Goal: Complete application form

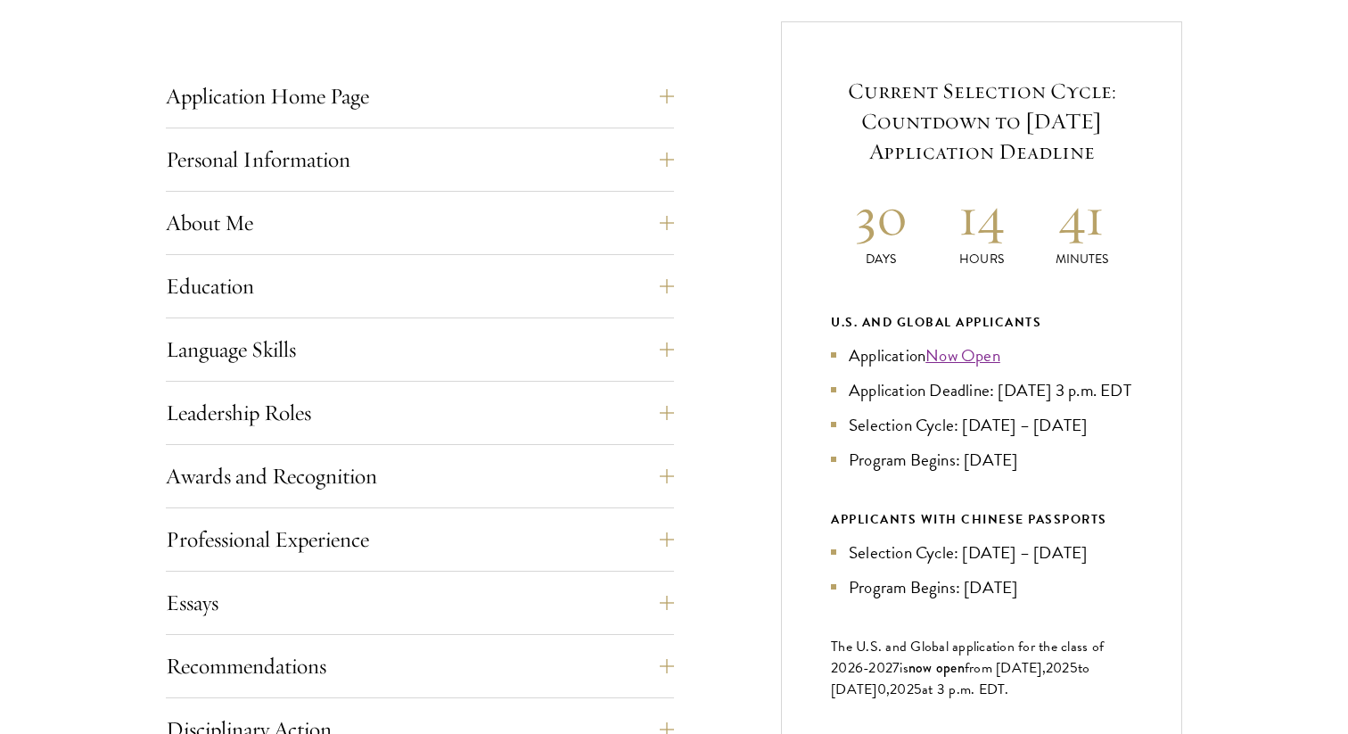
scroll to position [714, 0]
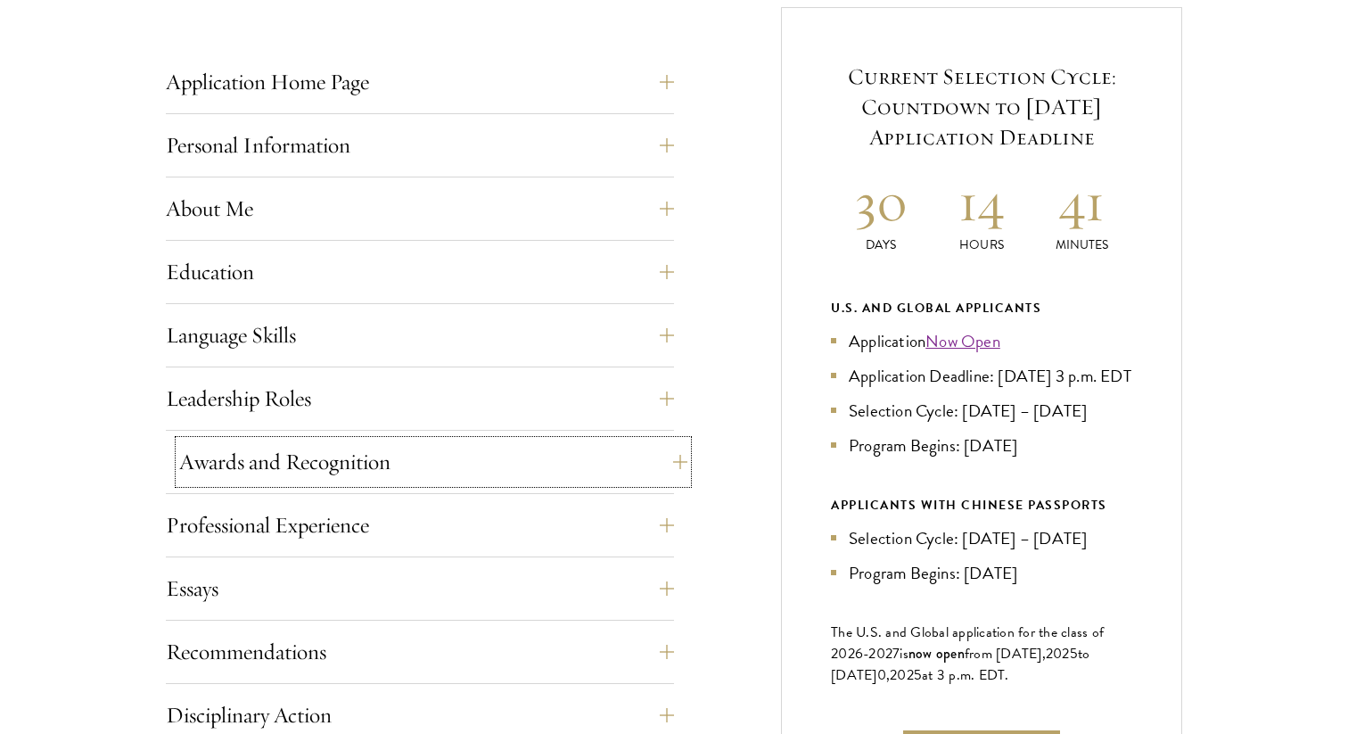
click at [444, 448] on button "Awards and Recognition" at bounding box center [433, 461] width 508 height 43
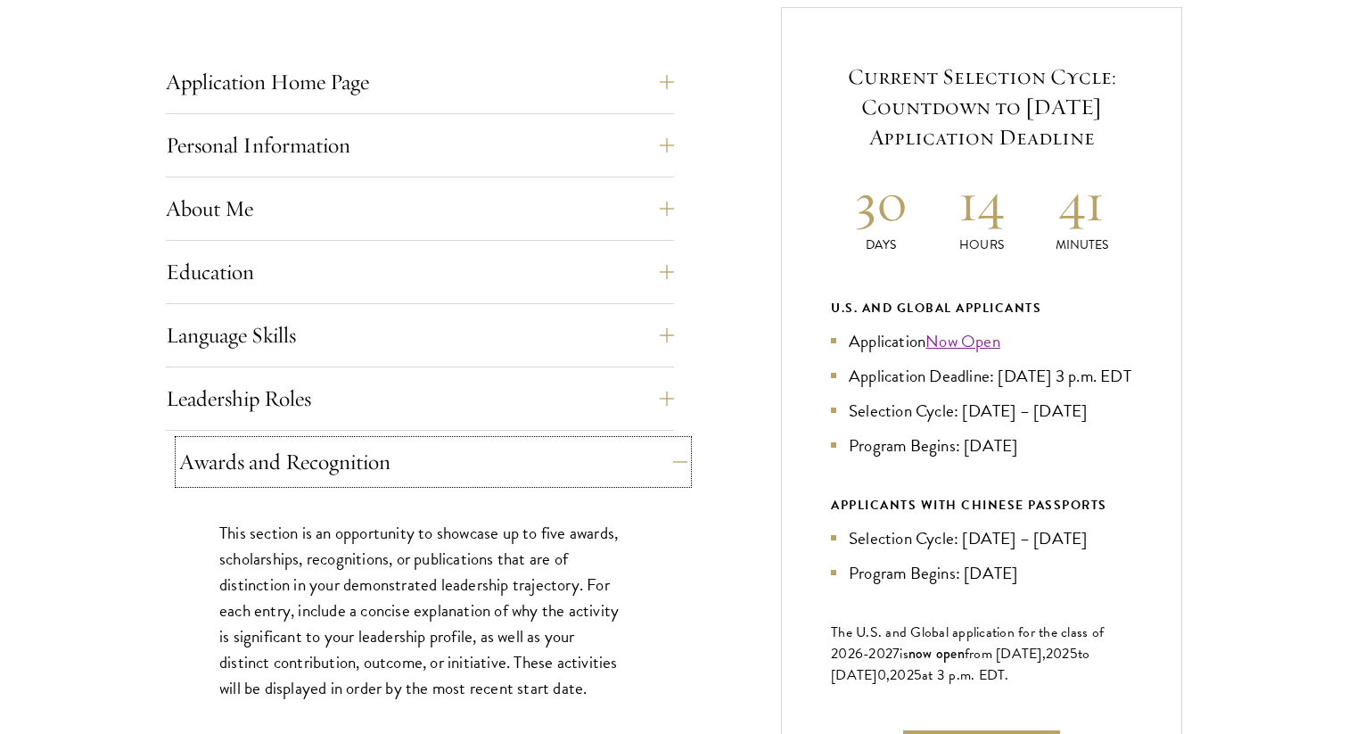
click at [444, 448] on button "Awards and Recognition" at bounding box center [433, 461] width 508 height 43
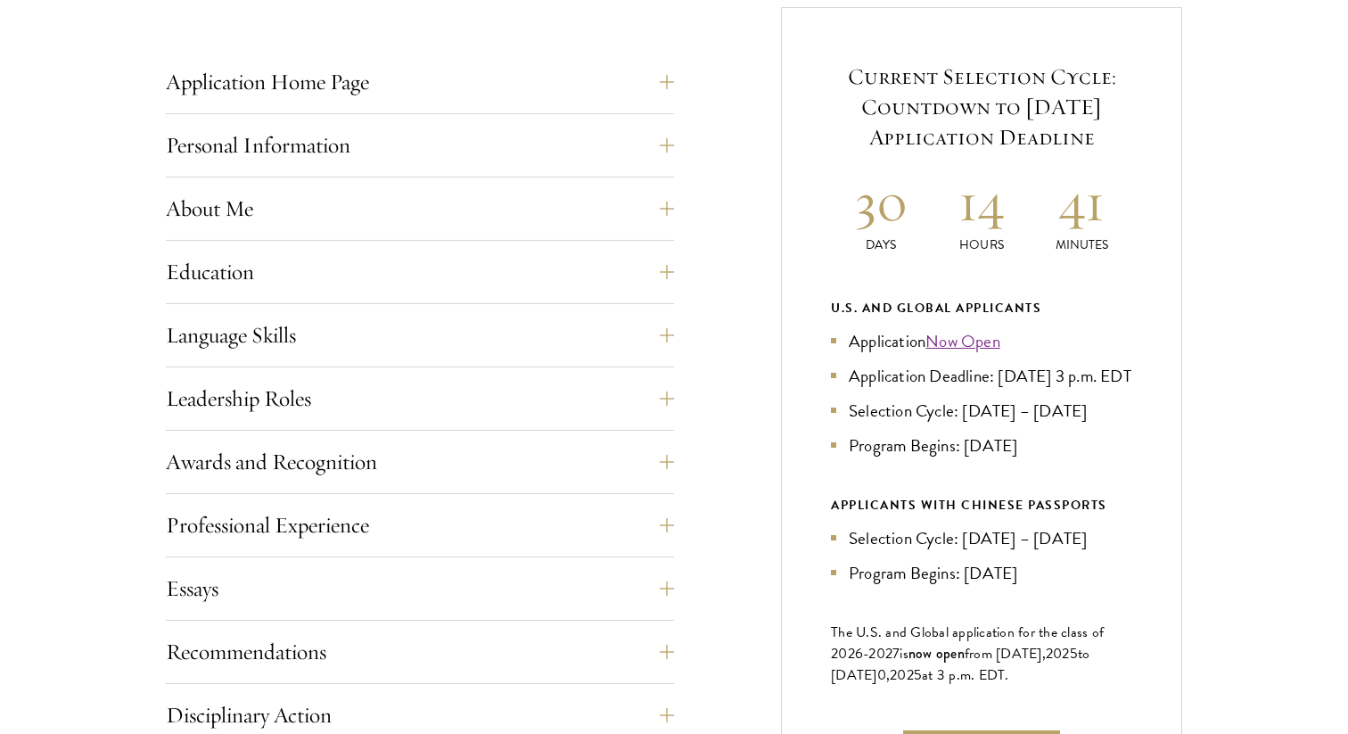
click at [760, 422] on div "Application Home Page The online application form must be completed in English.…" at bounding box center [674, 535] width 1016 height 1056
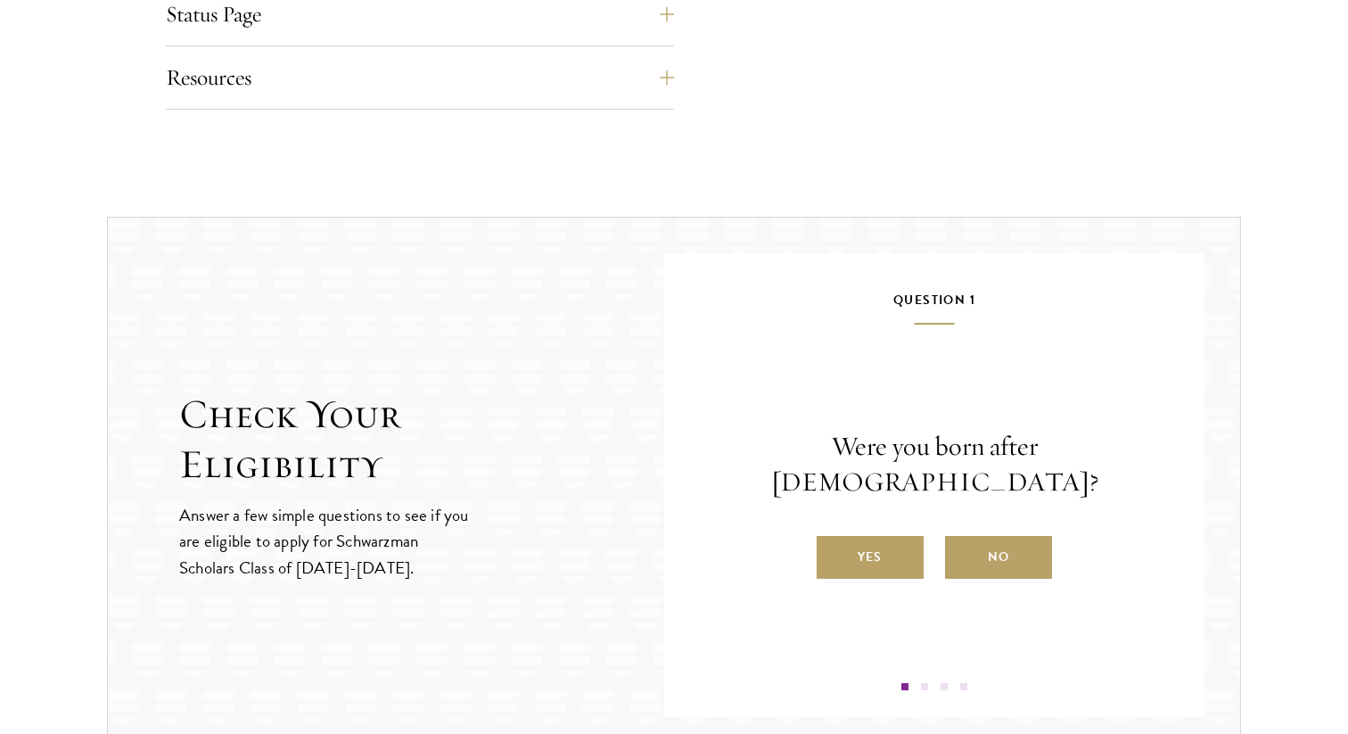
scroll to position [1719, 0]
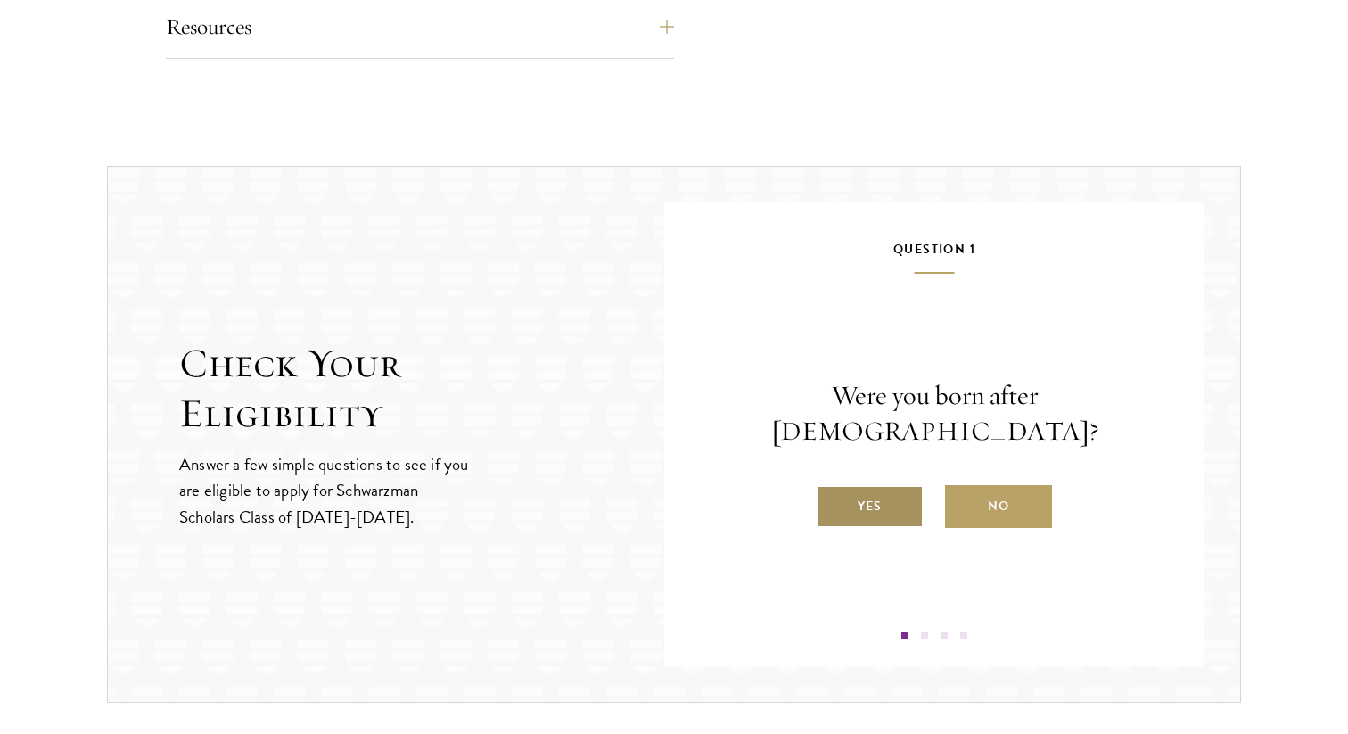
click at [902, 485] on label "Yes" at bounding box center [870, 506] width 107 height 43
click at [833, 487] on input "Yes" at bounding box center [825, 495] width 16 height 16
radio input "true"
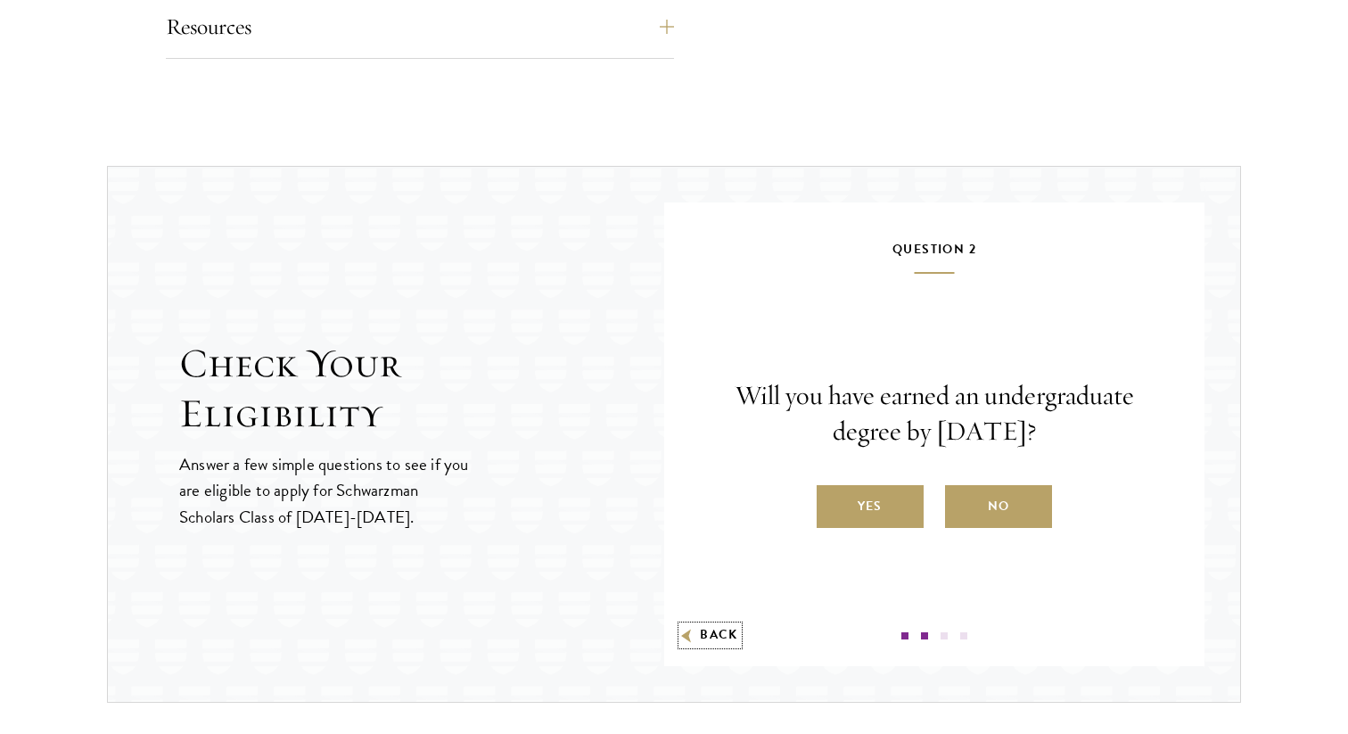
click at [710, 637] on button "Back" at bounding box center [710, 635] width 56 height 19
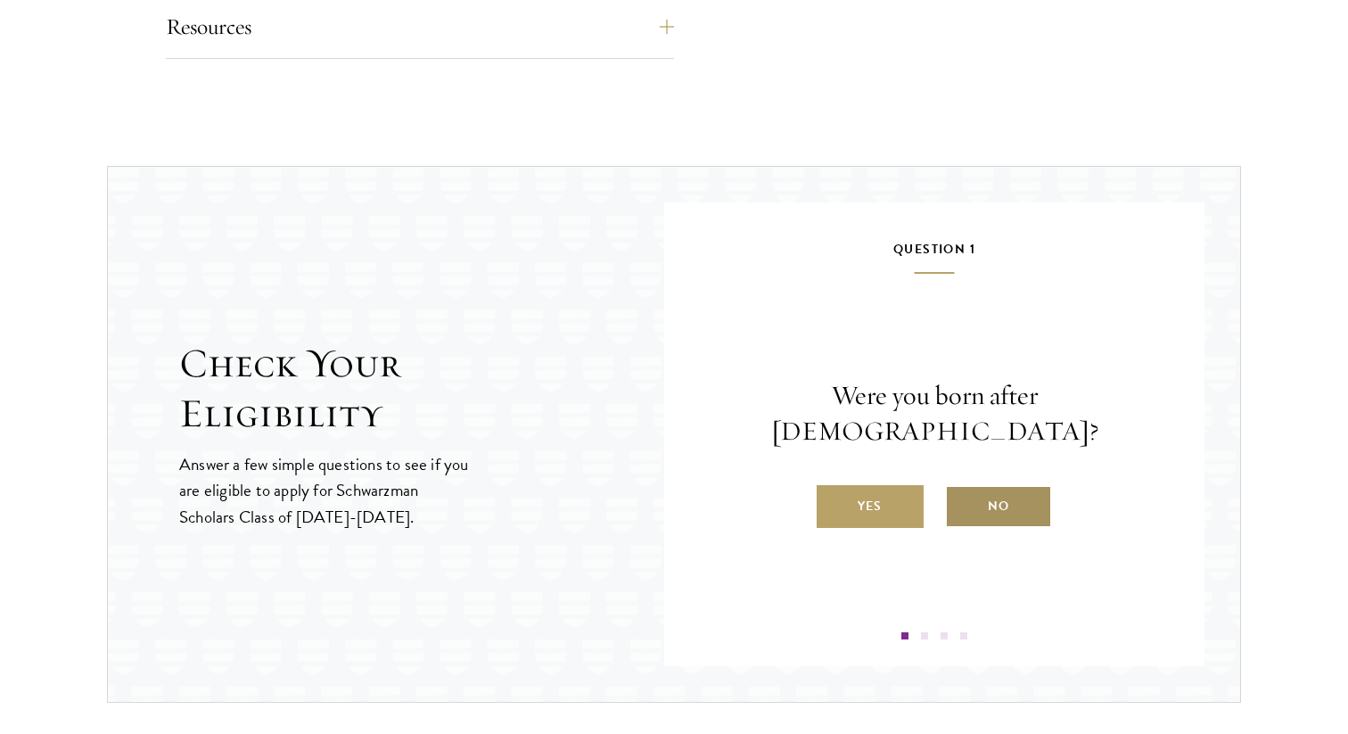
click at [974, 489] on label "No" at bounding box center [998, 506] width 107 height 43
click at [961, 489] on input "No" at bounding box center [953, 495] width 16 height 16
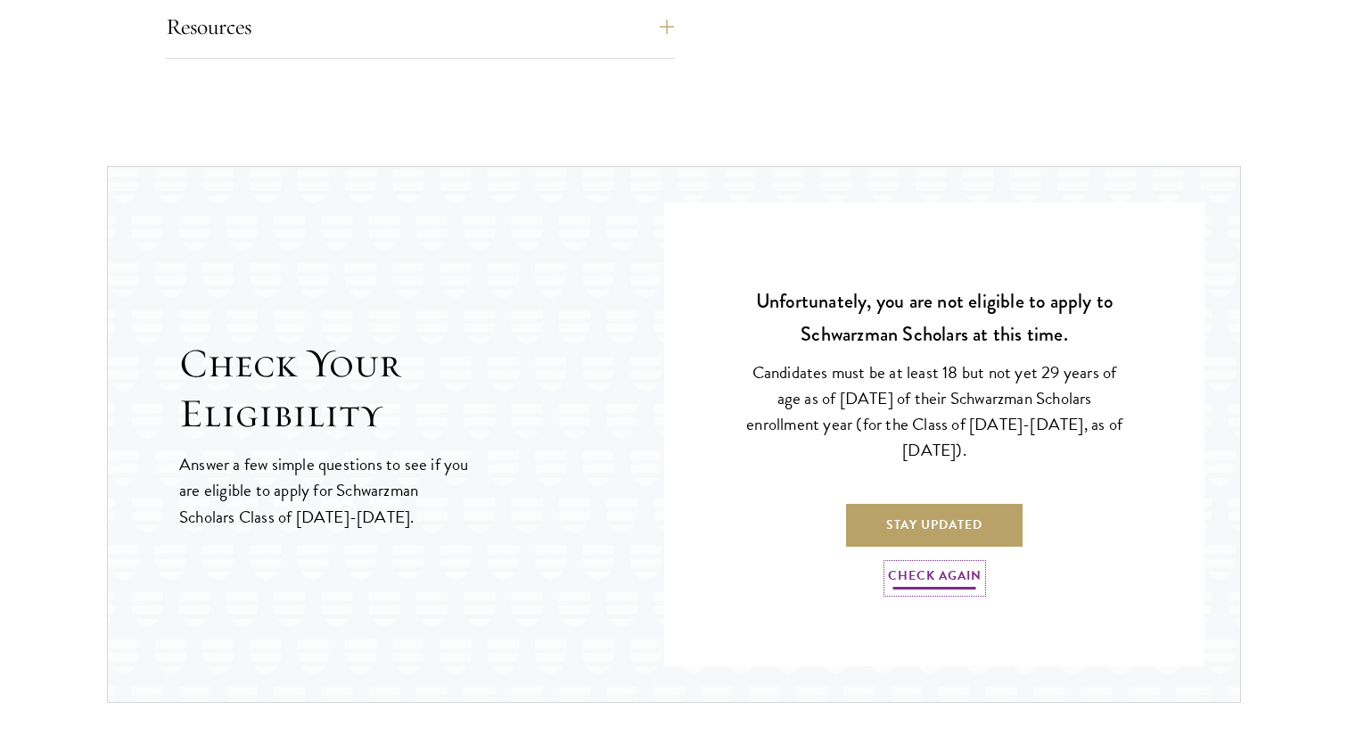
click at [937, 581] on link "Check Again" at bounding box center [935, 578] width 94 height 28
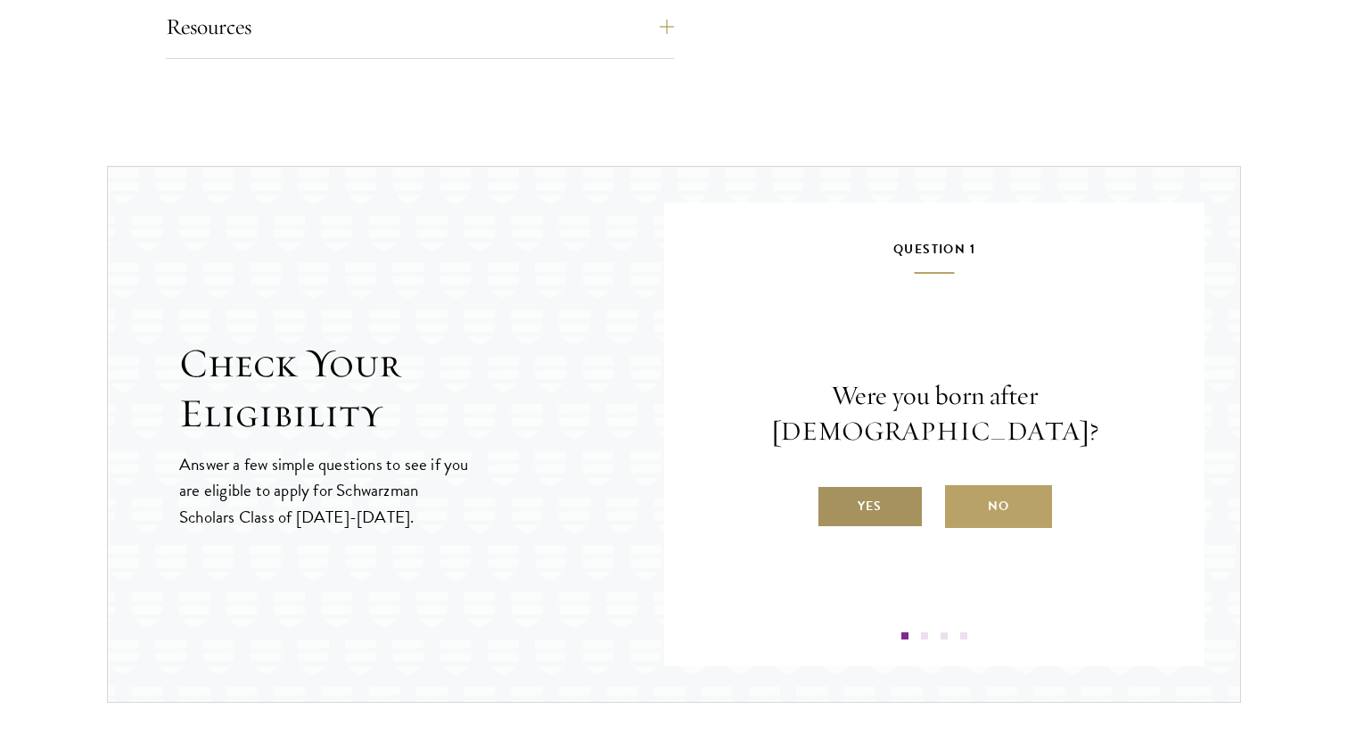
click at [884, 489] on label "Yes" at bounding box center [870, 506] width 107 height 43
click at [833, 489] on input "Yes" at bounding box center [825, 495] width 16 height 16
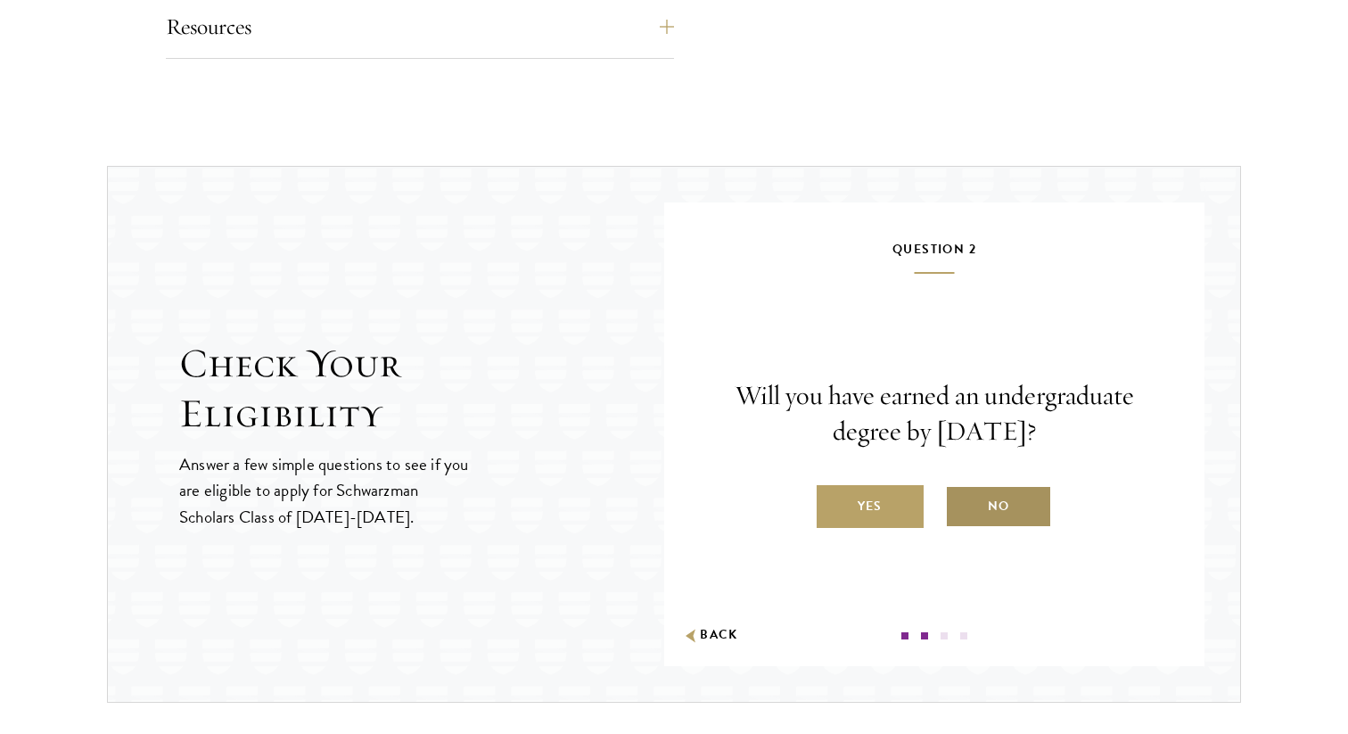
click at [959, 510] on label "No" at bounding box center [998, 506] width 107 height 43
click at [959, 503] on input "No" at bounding box center [953, 495] width 16 height 16
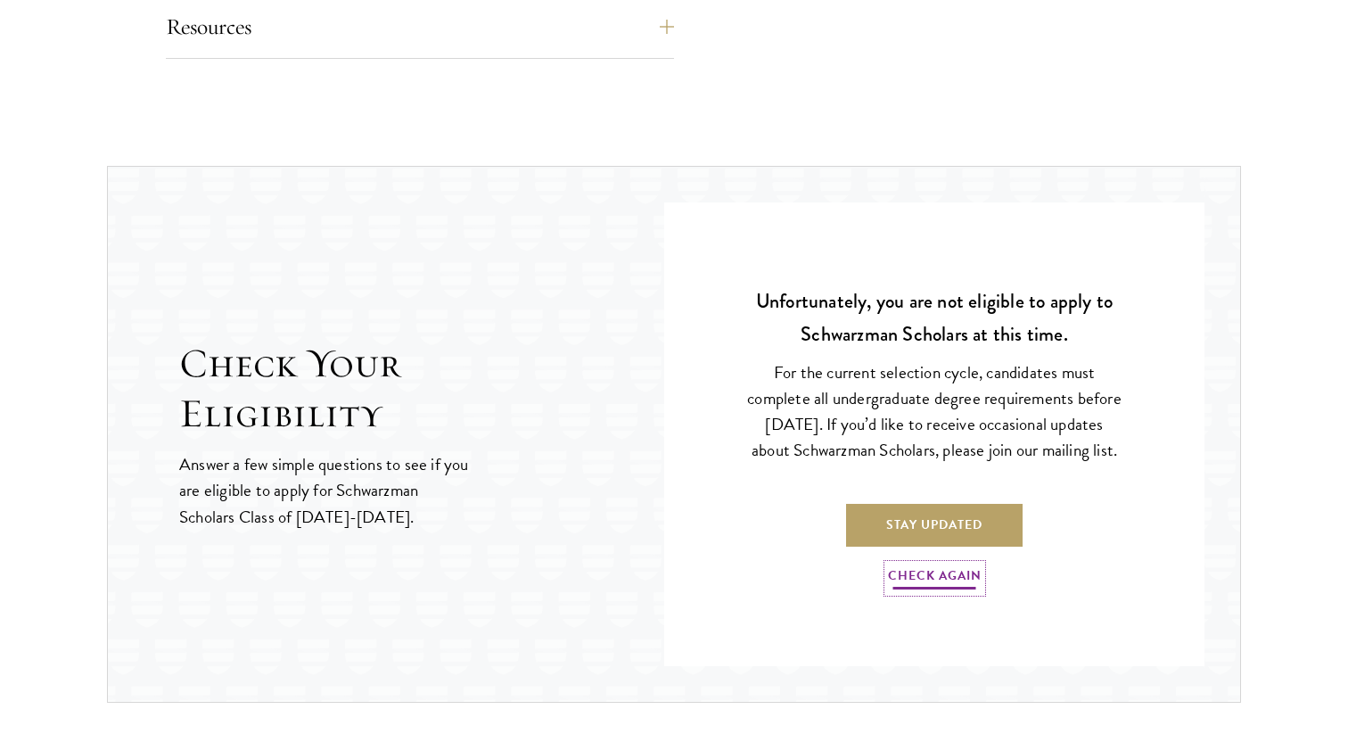
click at [938, 592] on link "Check Again" at bounding box center [935, 578] width 94 height 28
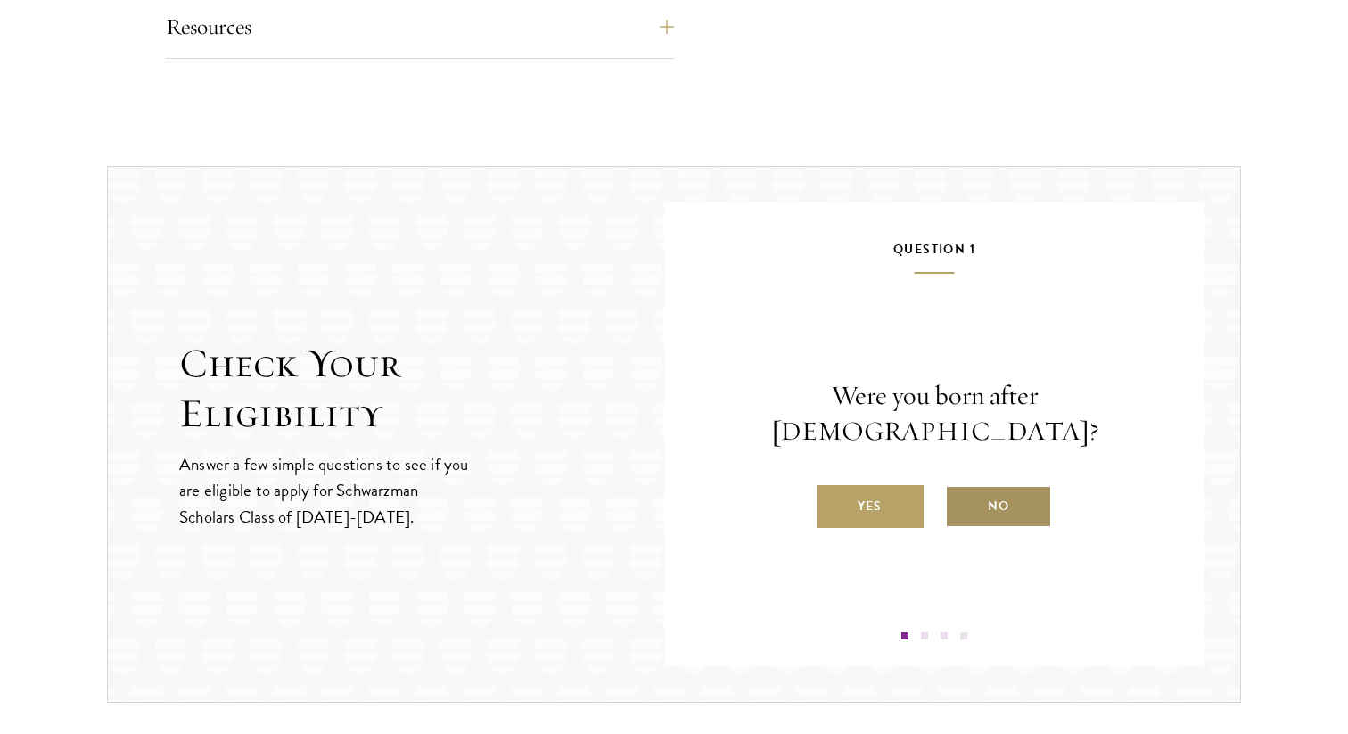
click at [985, 503] on label "No" at bounding box center [998, 506] width 107 height 43
click at [961, 503] on input "No" at bounding box center [953, 495] width 16 height 16
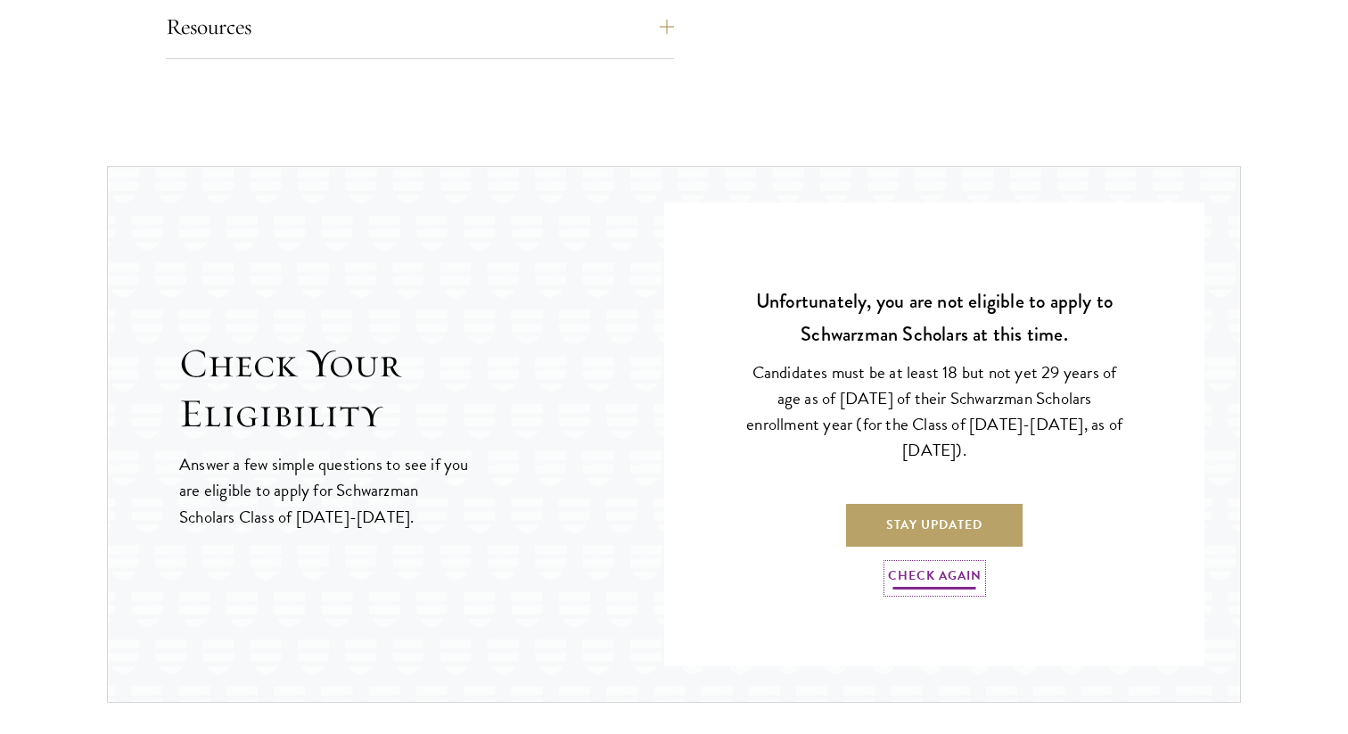
click at [915, 585] on link "Check Again" at bounding box center [935, 578] width 94 height 28
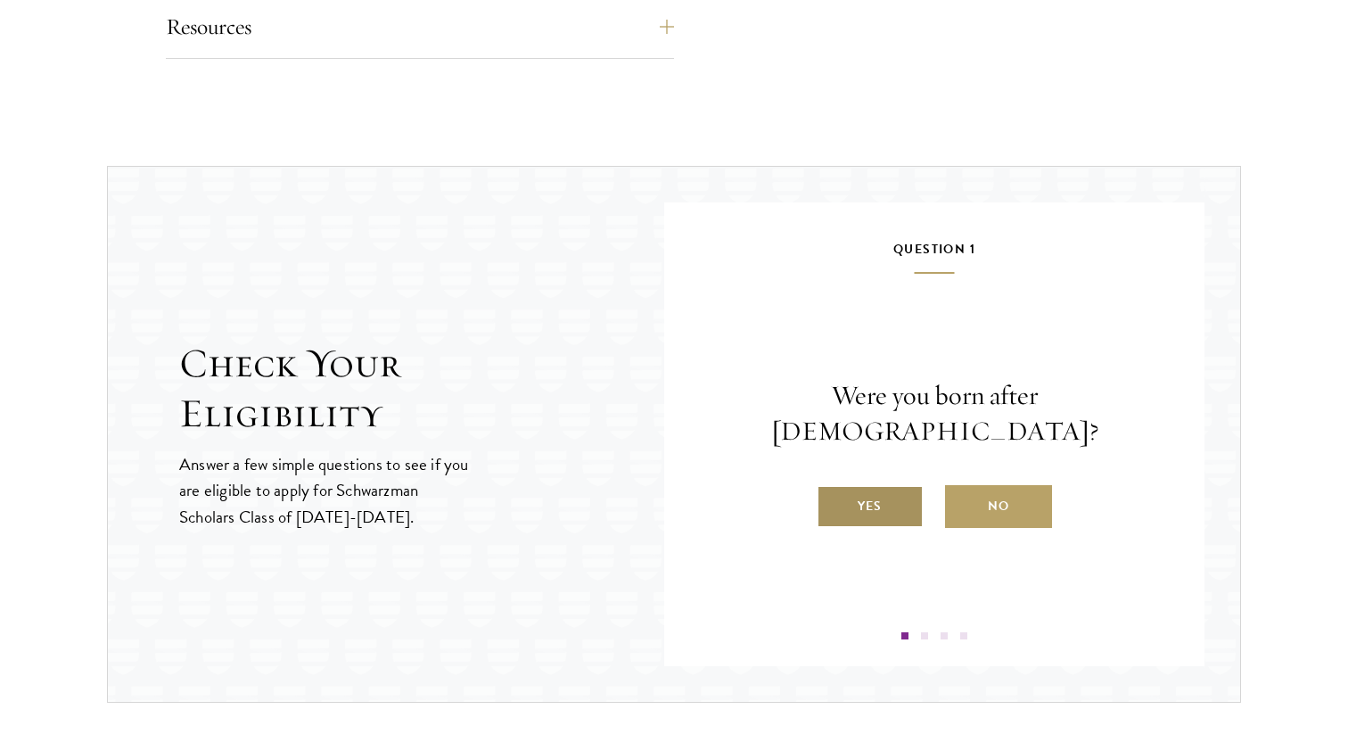
click at [904, 507] on label "Yes" at bounding box center [870, 506] width 107 height 43
click at [833, 503] on input "Yes" at bounding box center [825, 495] width 16 height 16
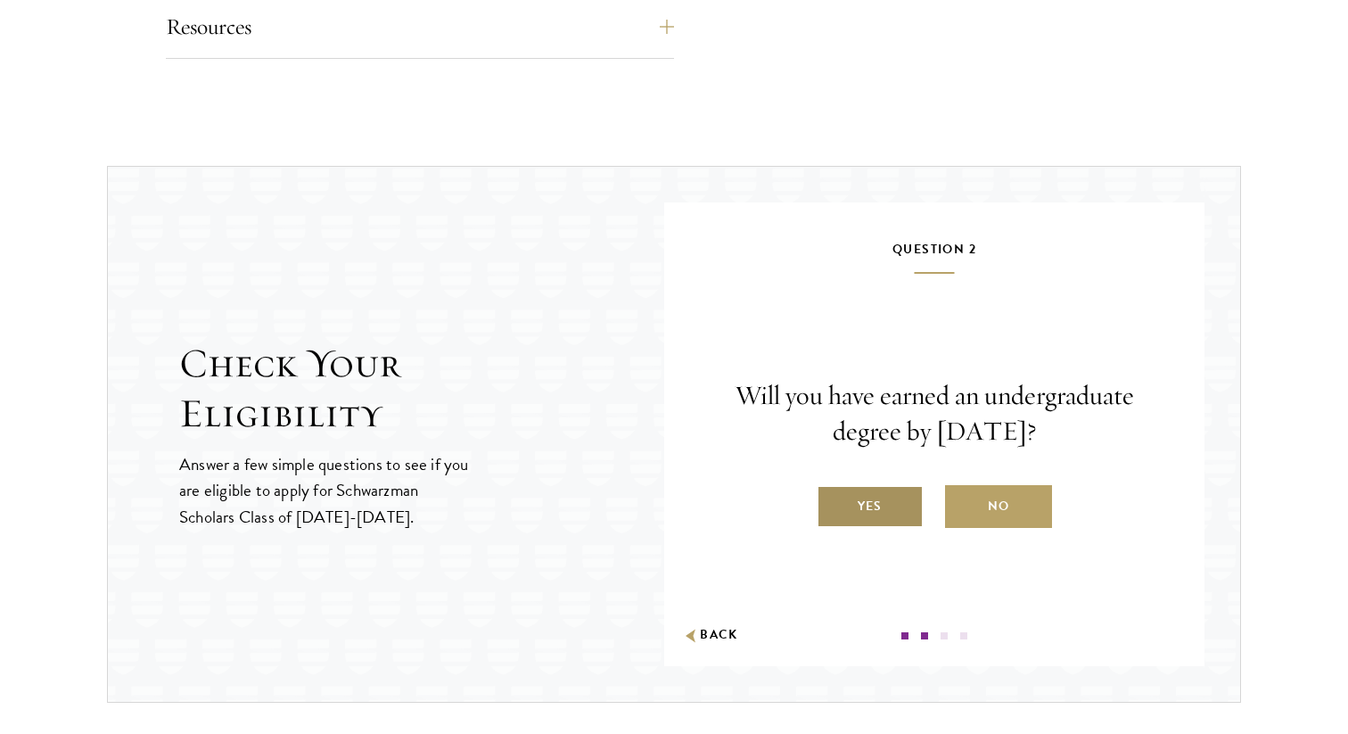
click at [904, 507] on label "Yes" at bounding box center [870, 506] width 107 height 43
click at [833, 503] on input "Yes" at bounding box center [825, 495] width 16 height 16
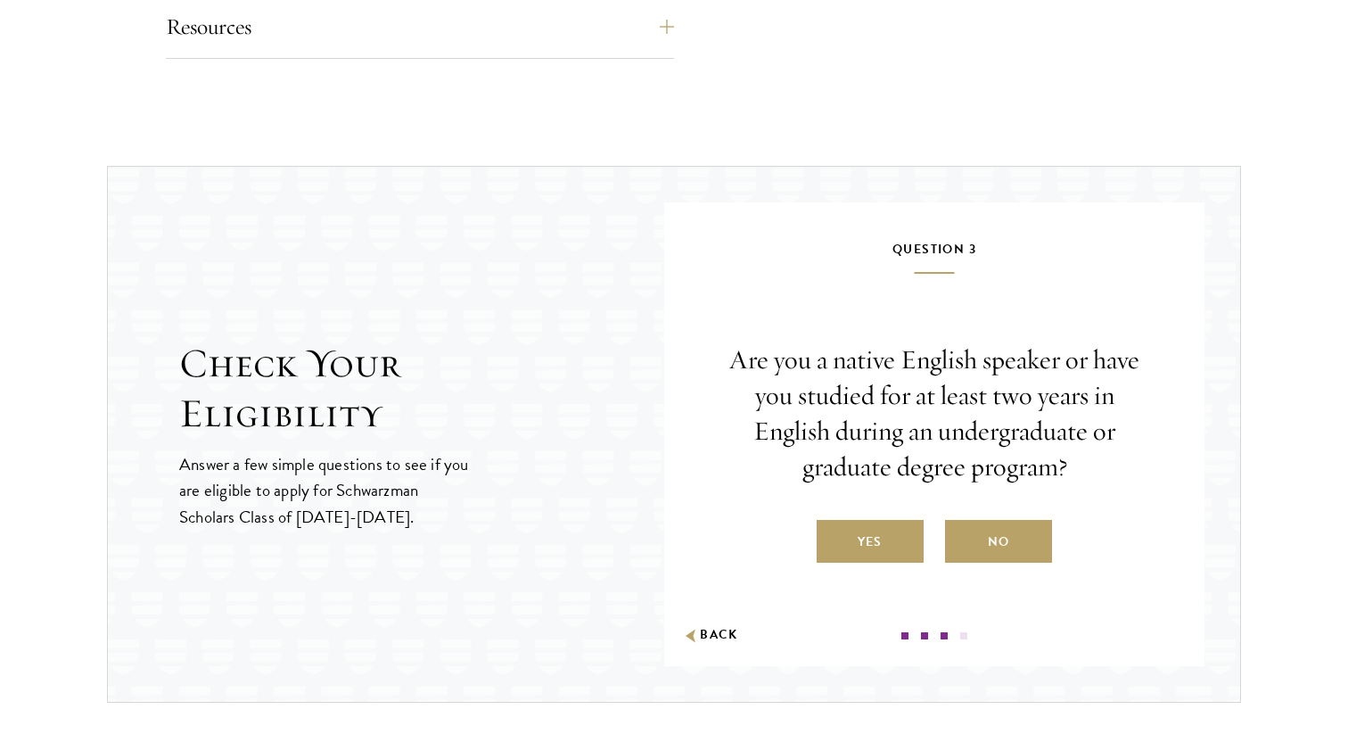
click at [878, 567] on div "Question 3 Are you a native [DEMOGRAPHIC_DATA] speaker or have you studied for …" at bounding box center [934, 438] width 433 height 401
click at [880, 553] on label "Yes" at bounding box center [870, 541] width 107 height 43
click at [833, 538] on input "Yes" at bounding box center [825, 530] width 16 height 16
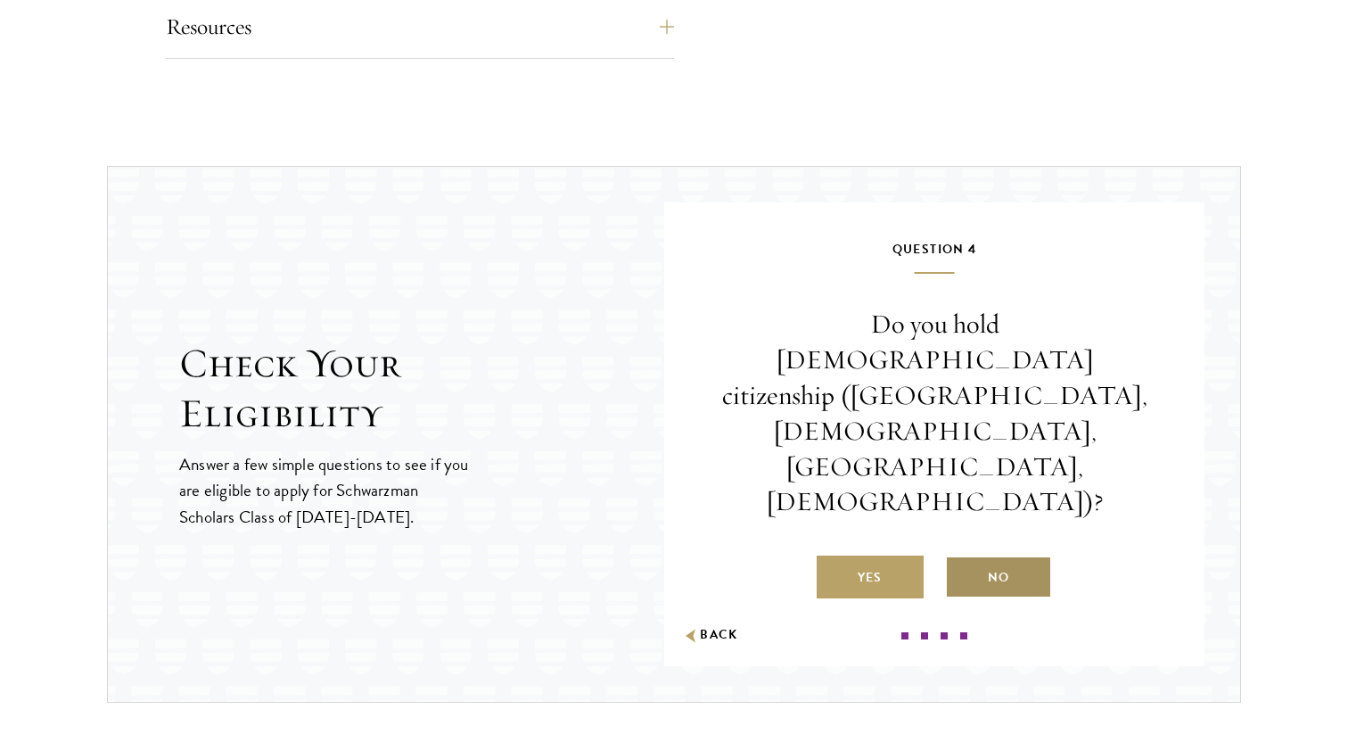
click at [968, 555] on label "No" at bounding box center [998, 576] width 107 height 43
click at [961, 558] on input "No" at bounding box center [953, 566] width 16 height 16
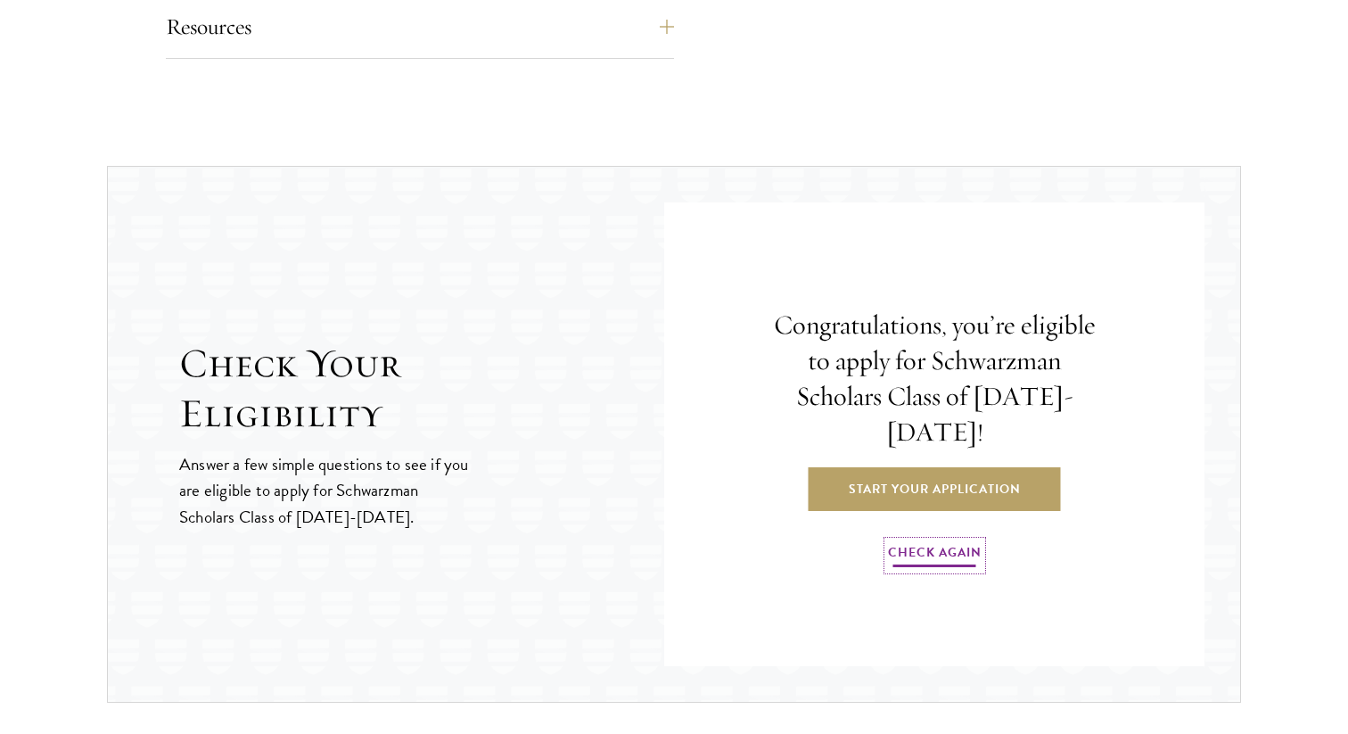
click at [941, 543] on link "Check Again" at bounding box center [935, 555] width 94 height 28
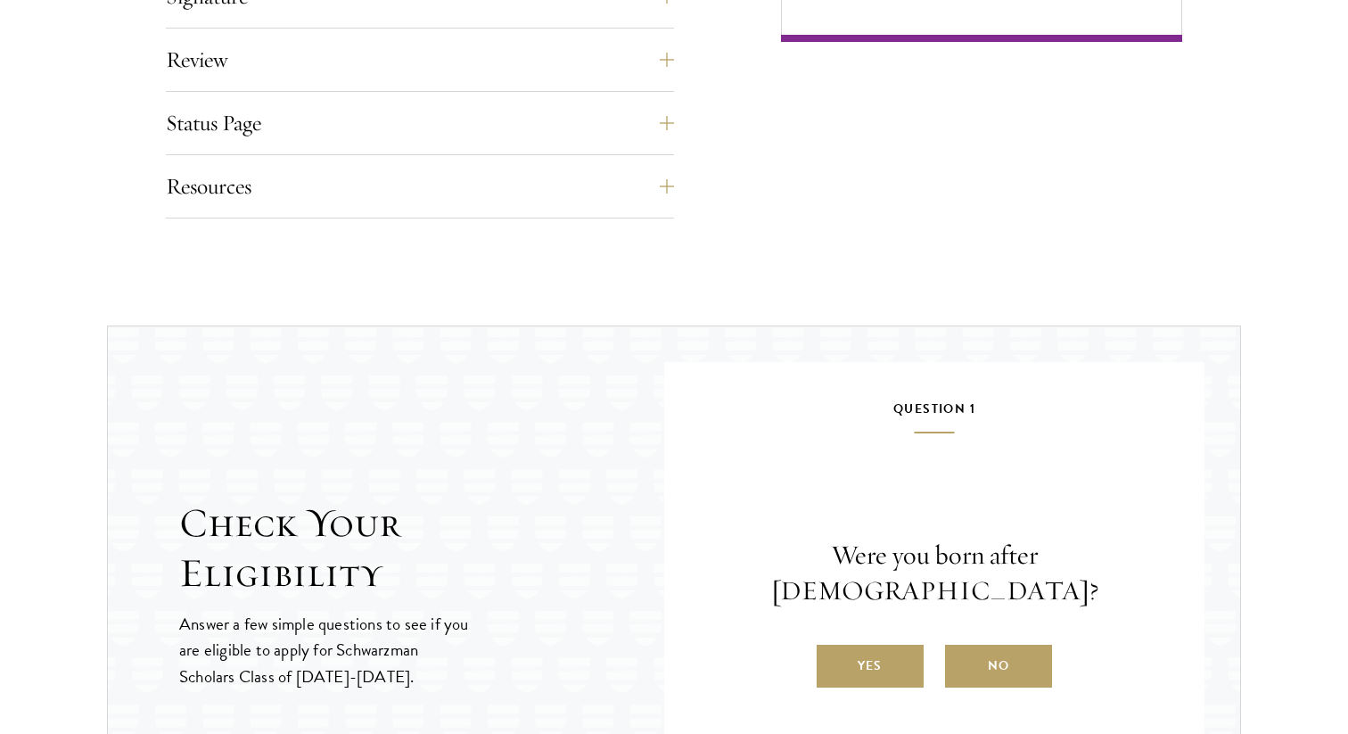
scroll to position [1618, 0]
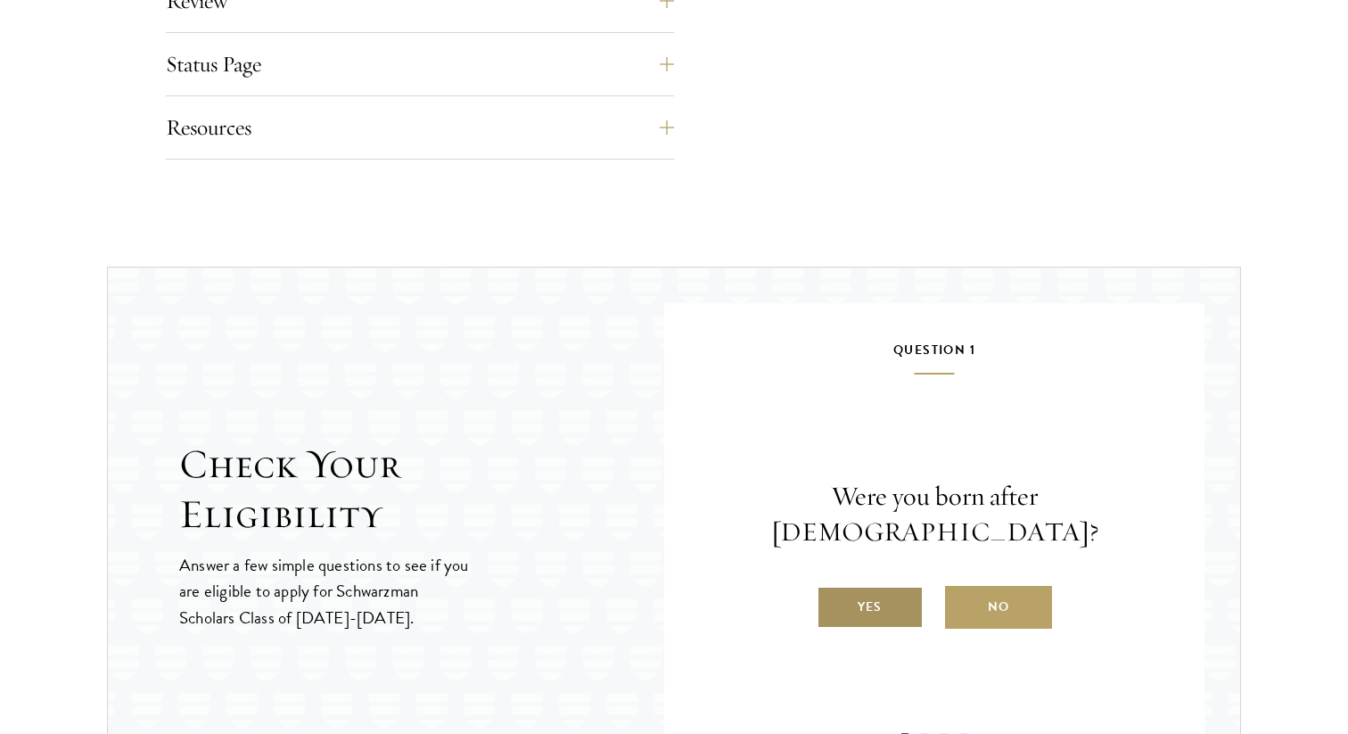
click at [904, 591] on label "Yes" at bounding box center [870, 607] width 107 height 43
click at [833, 591] on input "Yes" at bounding box center [825, 596] width 16 height 16
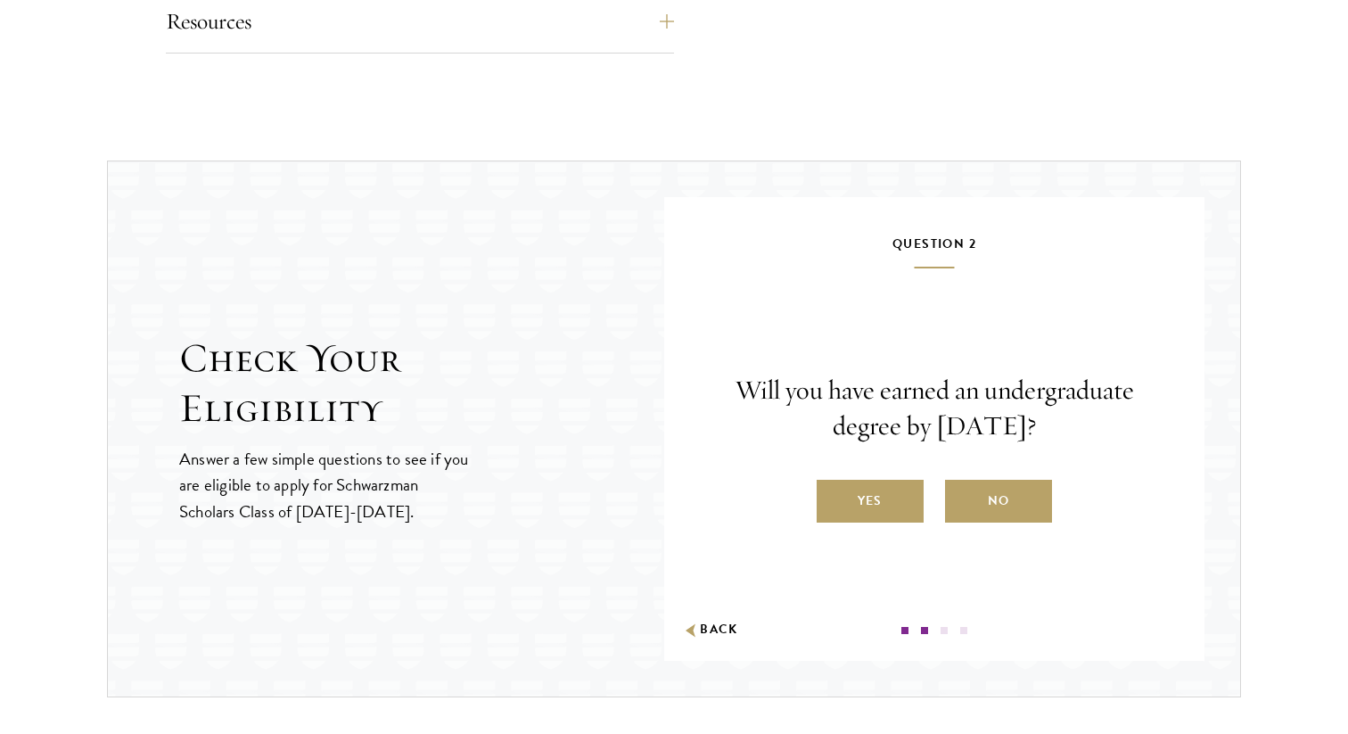
scroll to position [1780, 0]
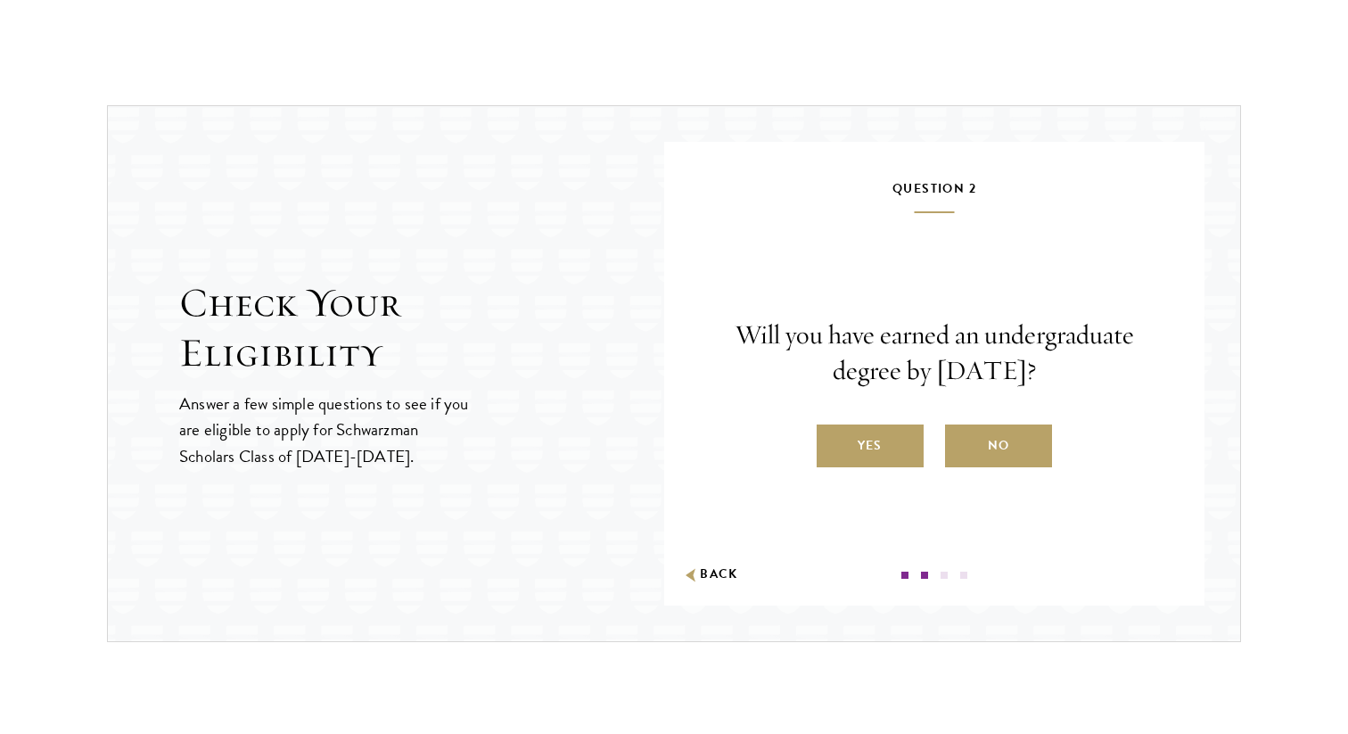
click at [947, 349] on p "Will you have earned an undergraduate degree by [DATE]?" at bounding box center [934, 352] width 433 height 71
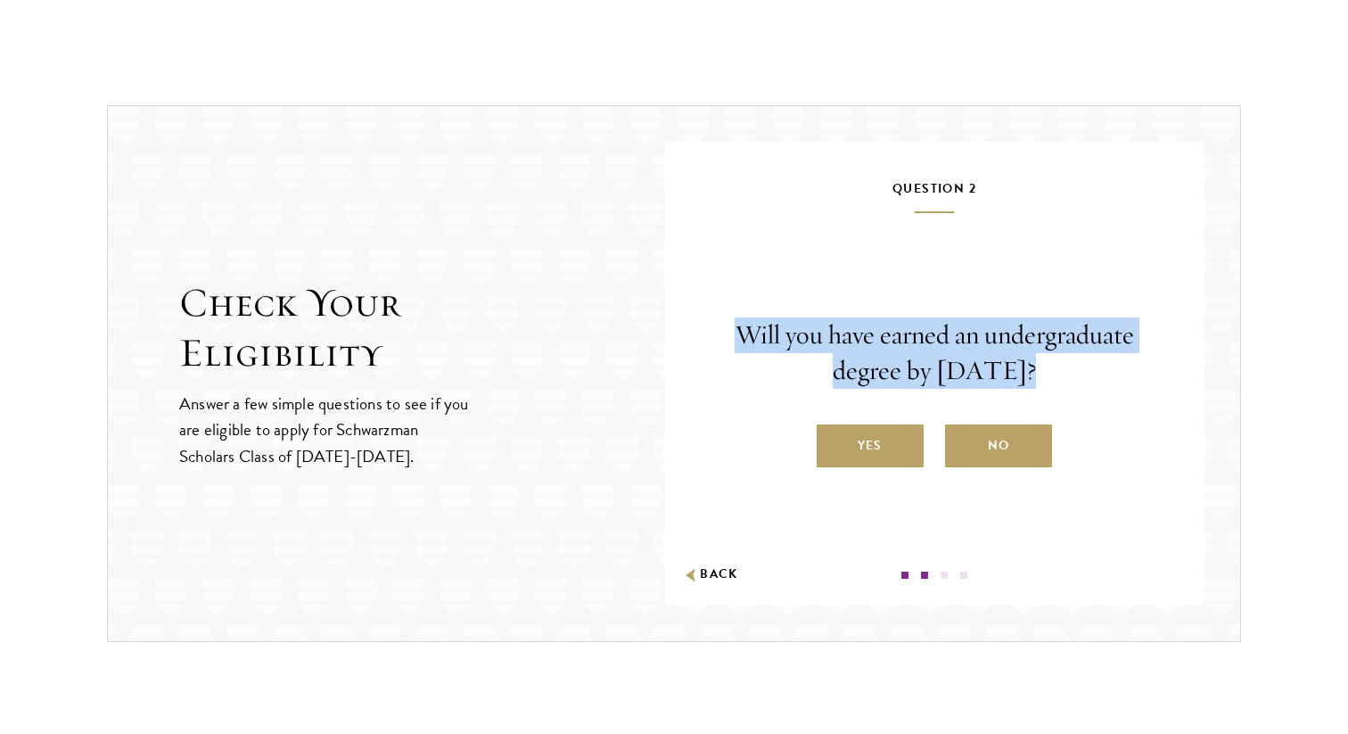
click at [947, 349] on p "Will you have earned an undergraduate degree by [DATE]?" at bounding box center [934, 352] width 433 height 71
click at [1100, 388] on div "Will you have earned an undergraduate degree by [DATE]? Yes No" at bounding box center [934, 392] width 433 height 150
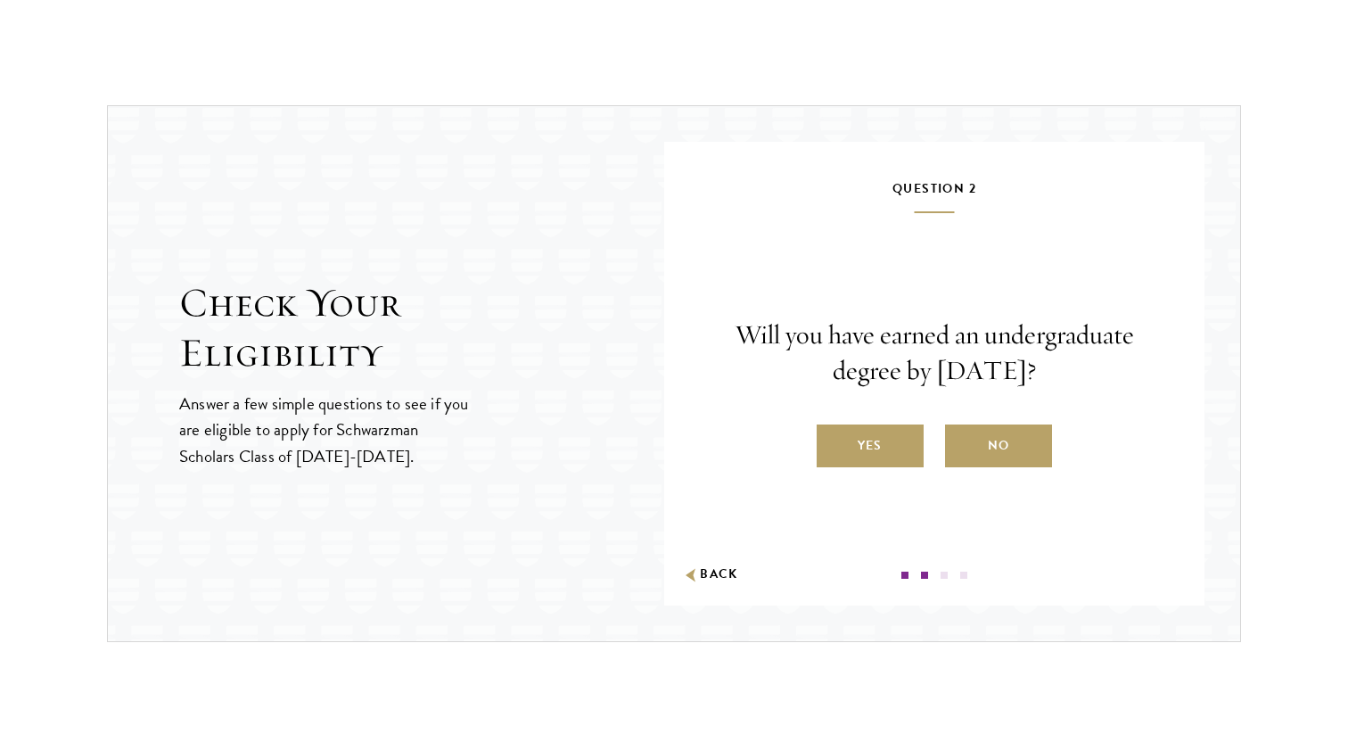
click at [1089, 377] on p "Will you have earned an undergraduate degree by [DATE]?" at bounding box center [934, 352] width 433 height 71
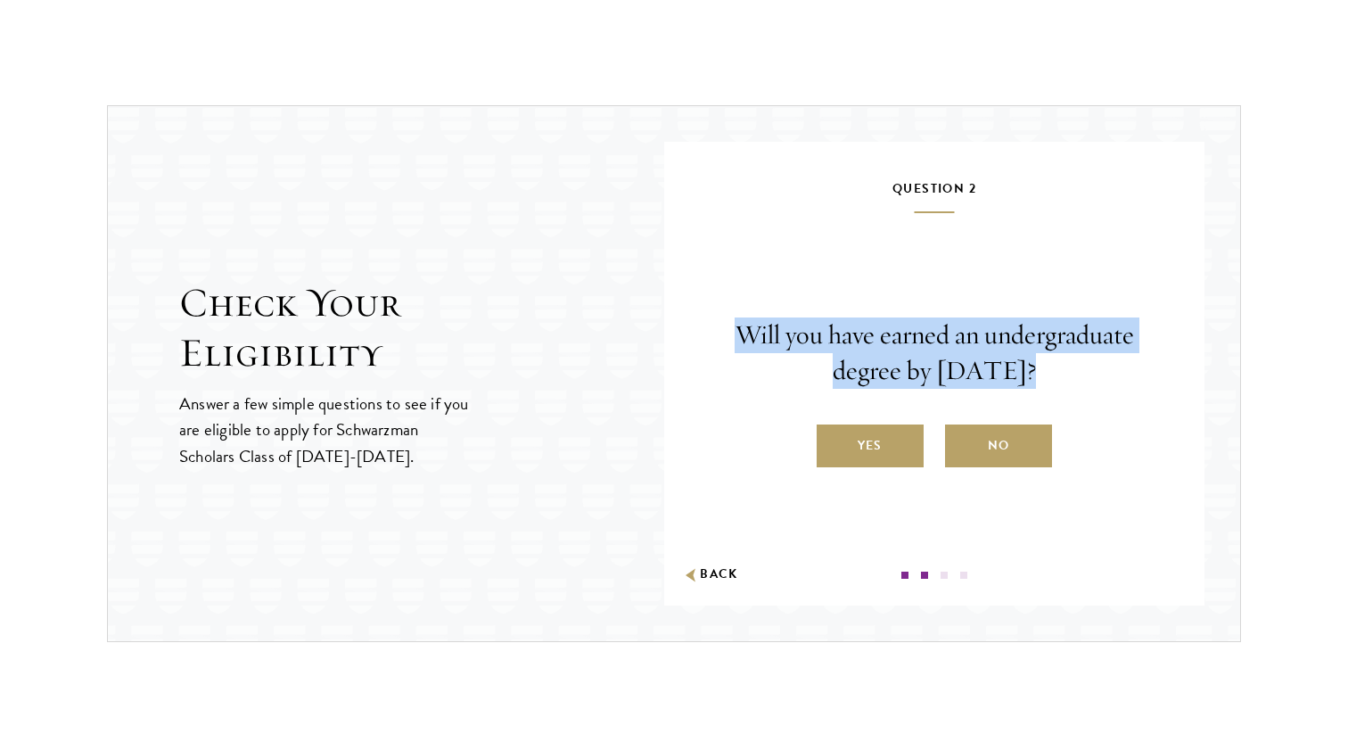
click at [1089, 377] on p "Will you have earned an undergraduate degree by [DATE]?" at bounding box center [934, 352] width 433 height 71
click at [1102, 375] on p "Will you have earned an undergraduate degree by [DATE]?" at bounding box center [934, 352] width 433 height 71
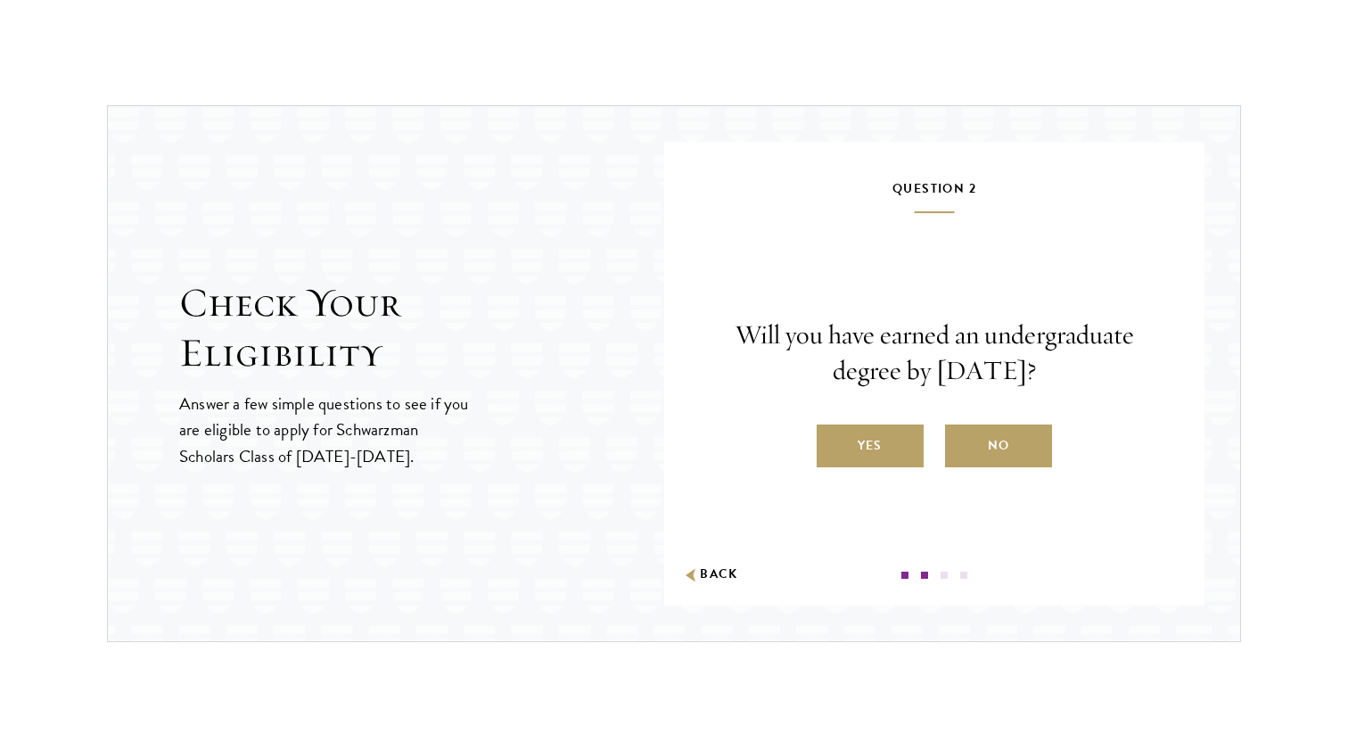
click at [1052, 383] on p "Will you have earned an undergraduate degree by [DATE]?" at bounding box center [934, 352] width 433 height 71
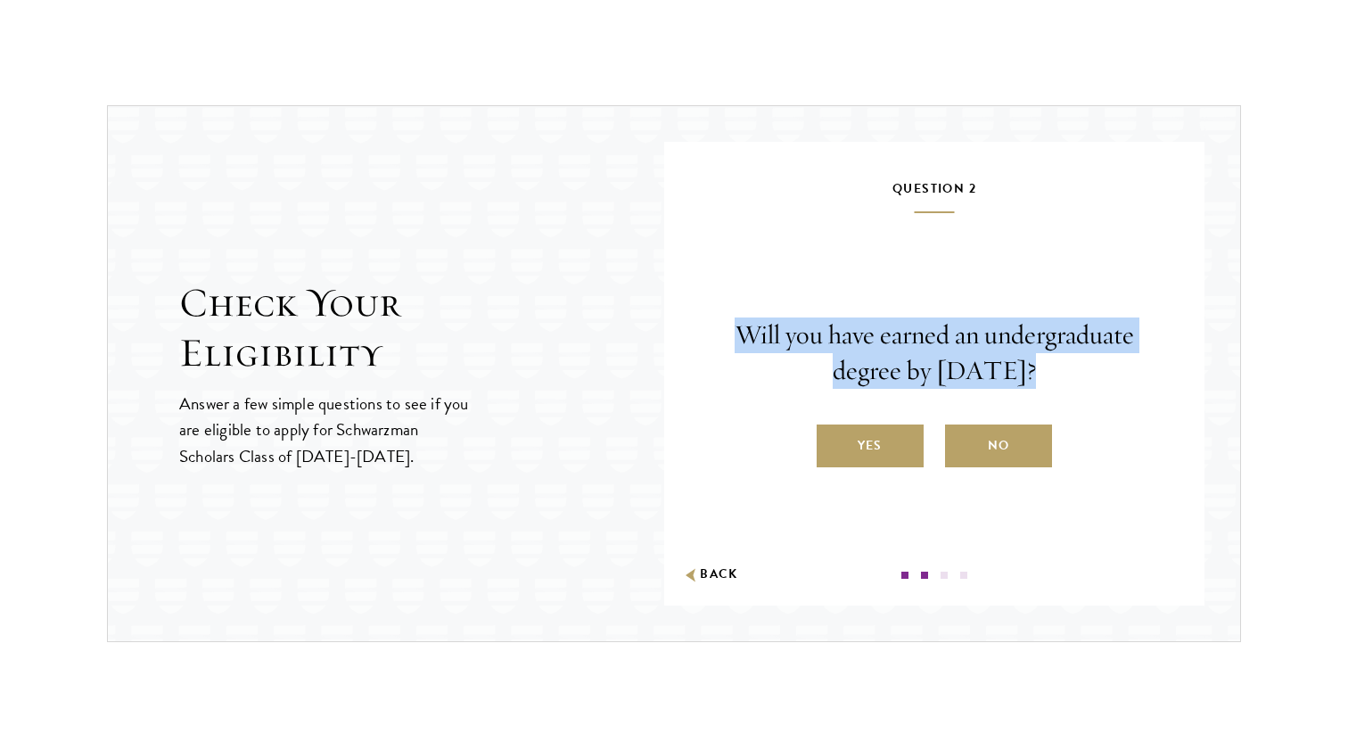
click at [1052, 383] on p "Will you have earned an undergraduate degree by [DATE]?" at bounding box center [934, 352] width 433 height 71
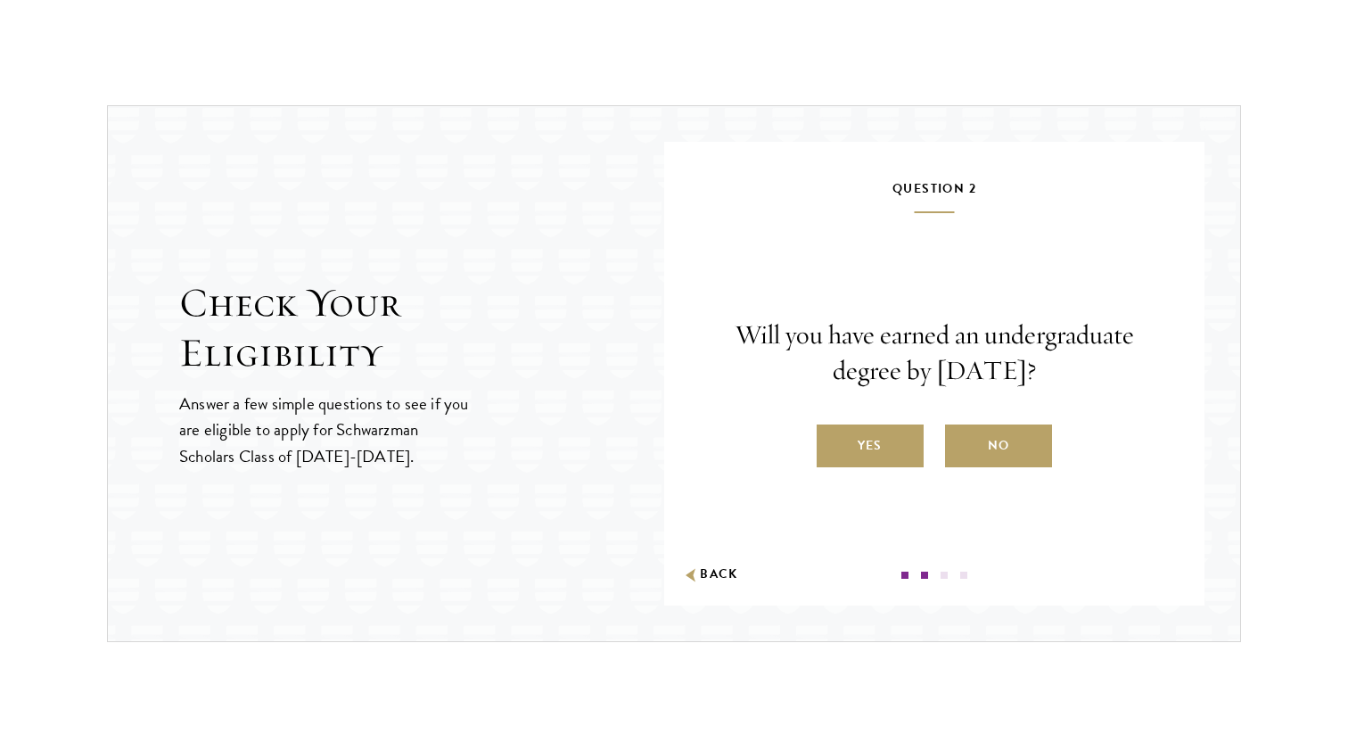
click at [1078, 383] on p "Will you have earned an undergraduate degree by [DATE]?" at bounding box center [934, 352] width 433 height 71
click at [330, 456] on p "Answer a few simple questions to see if you are eligible to apply for Schwarzma…" at bounding box center [325, 429] width 292 height 78
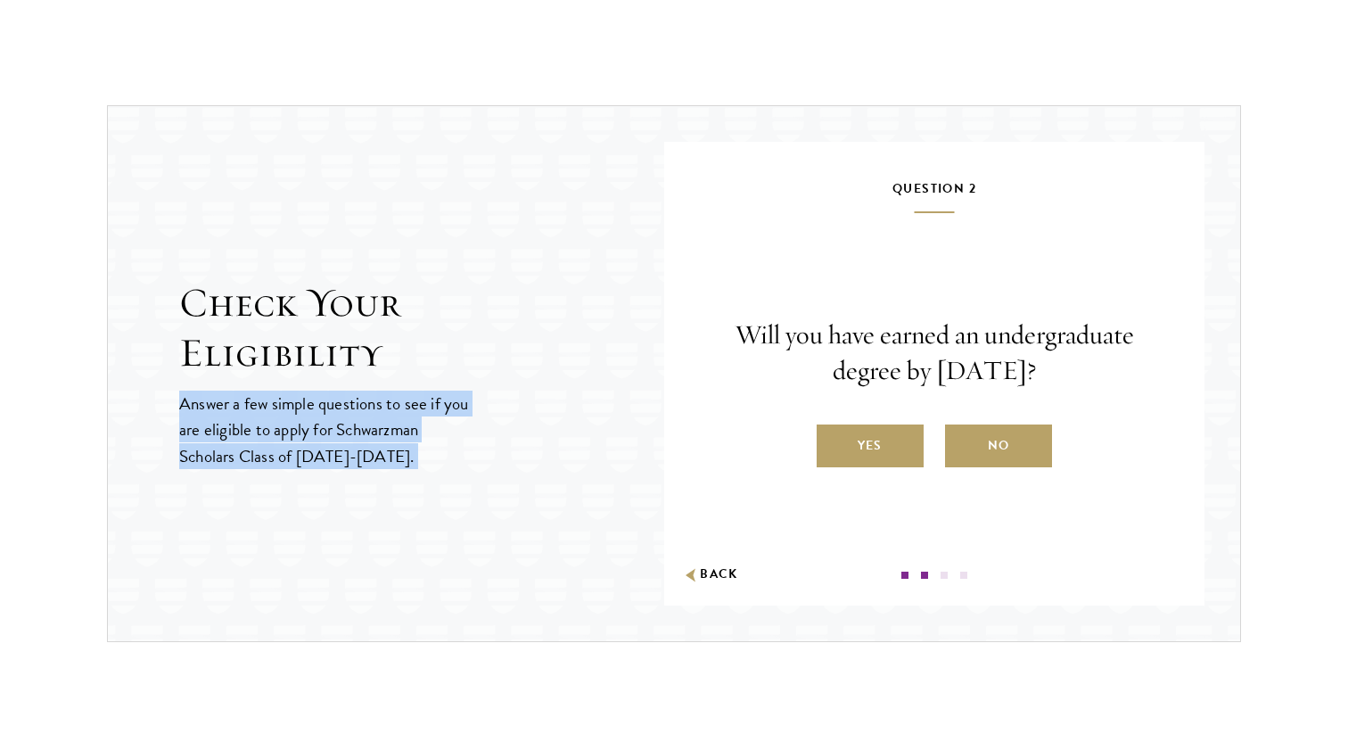
click at [330, 456] on p "Answer a few simple questions to see if you are eligible to apply for Schwarzma…" at bounding box center [325, 429] width 292 height 78
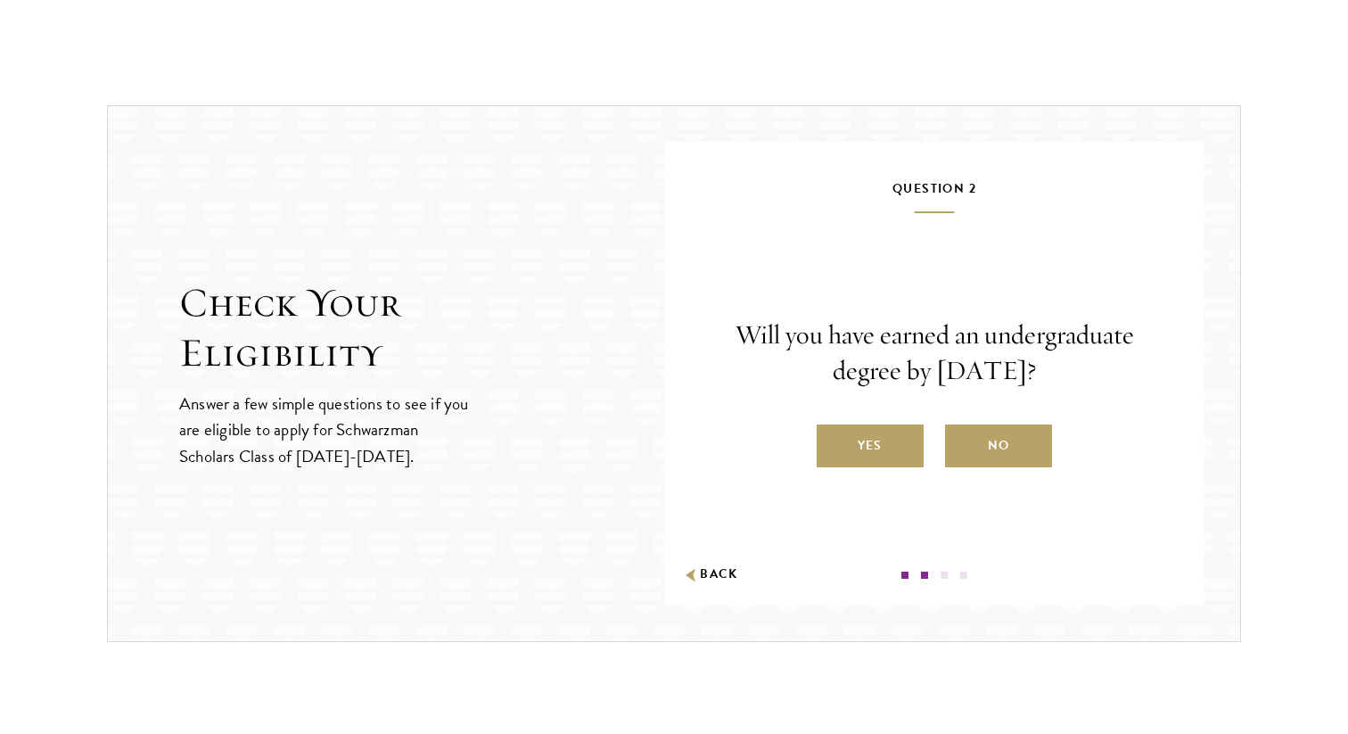
click at [467, 461] on p "Answer a few simple questions to see if you are eligible to apply for Schwarzma…" at bounding box center [325, 429] width 292 height 78
click at [707, 582] on button "Back" at bounding box center [710, 574] width 56 height 19
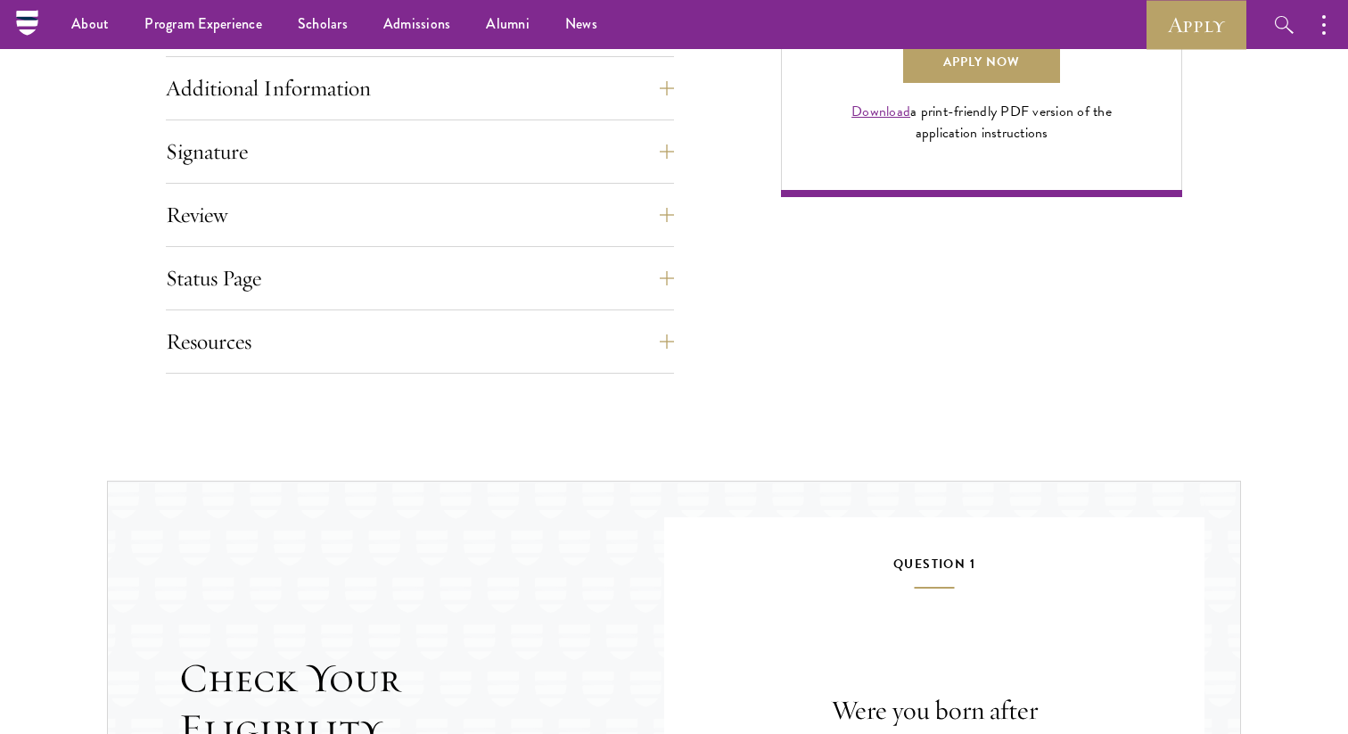
scroll to position [1116, 0]
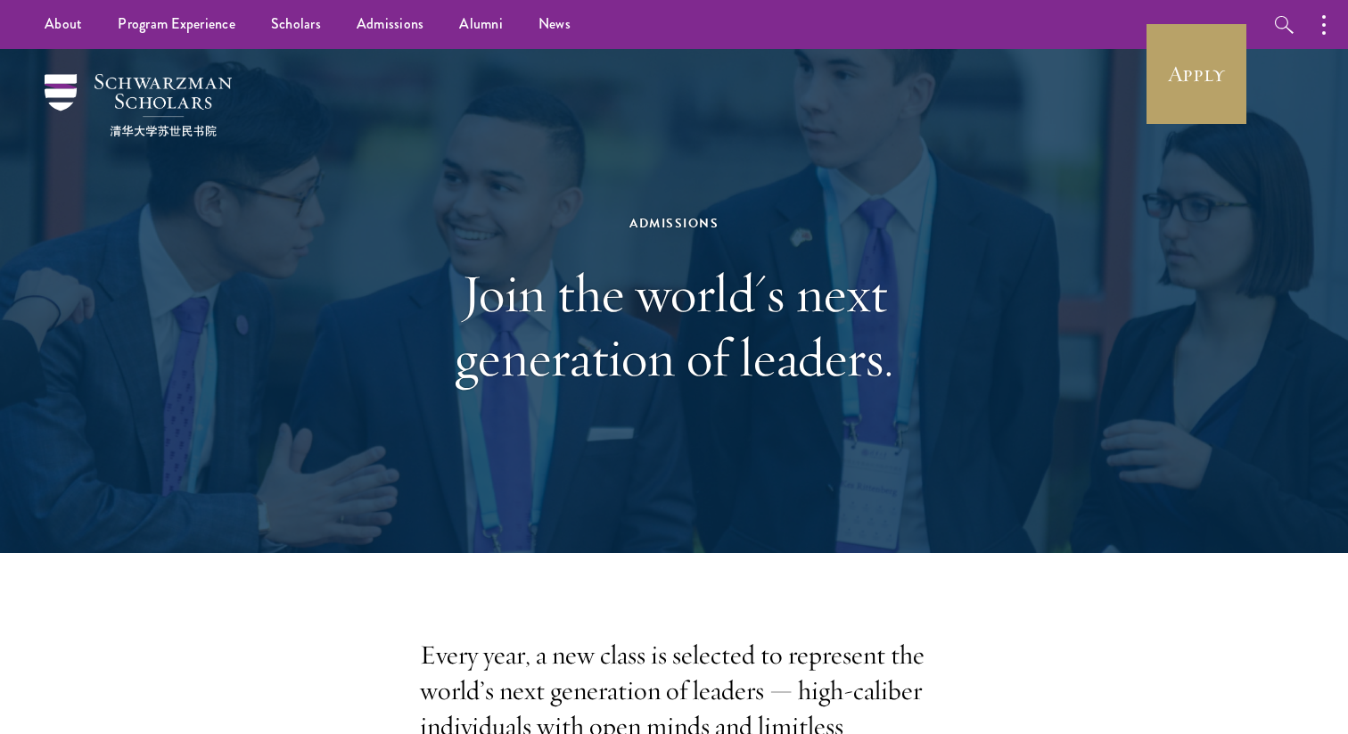
click at [874, 132] on div "Admissions Join the world's next generation of leaders." at bounding box center [673, 301] width 615 height 356
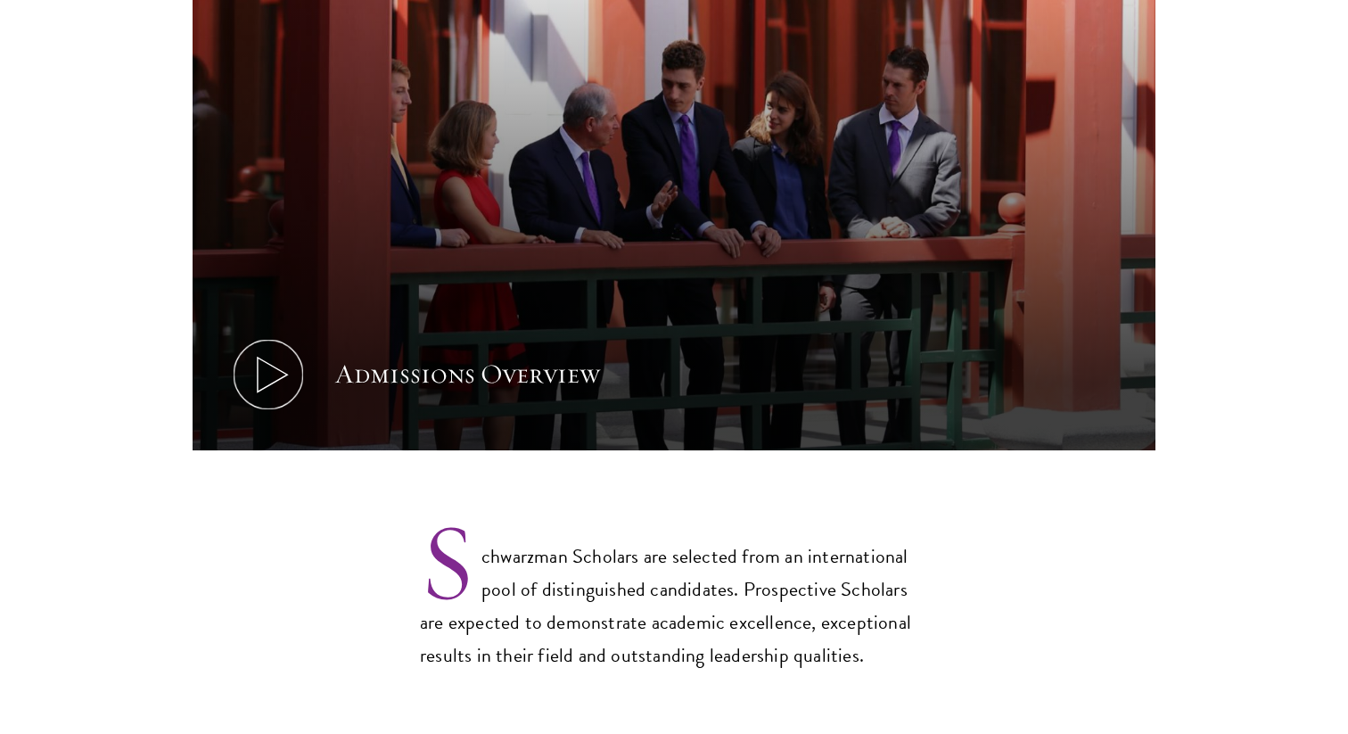
scroll to position [1161, 0]
